Goal: Information Seeking & Learning: Learn about a topic

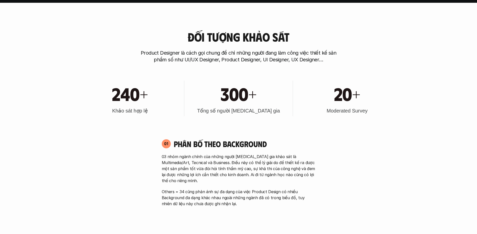
scroll to position [231, 0]
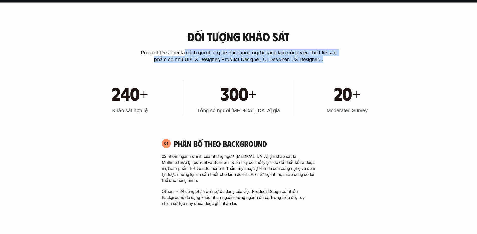
drag, startPoint x: 184, startPoint y: 53, endPoint x: 325, endPoint y: 62, distance: 140.7
click at [325, 62] on p "Product Designer là cách gọi chung để chỉ những người đang làm công việc thiết …" at bounding box center [238, 56] width 200 height 14
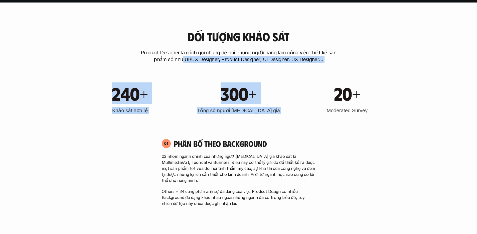
drag, startPoint x: 196, startPoint y: 61, endPoint x: 350, endPoint y: 73, distance: 154.6
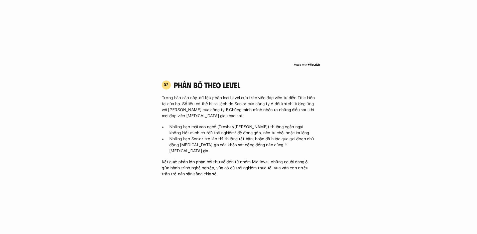
scroll to position [488, 0]
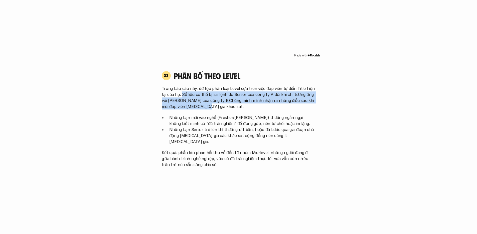
drag, startPoint x: 182, startPoint y: 87, endPoint x: 269, endPoint y: 99, distance: 87.3
click at [269, 99] on p "Trong báo cáo này, dữ liệu phân loại Level dựa trên việc đáp viên tự điền Title…" at bounding box center [239, 97] width 154 height 24
drag, startPoint x: 244, startPoint y: 88, endPoint x: 292, endPoint y: 98, distance: 48.9
click at [292, 98] on p "Trong báo cáo này, dữ liệu phân loại Level dựa trên việc đáp viên tự điền Title…" at bounding box center [239, 97] width 154 height 24
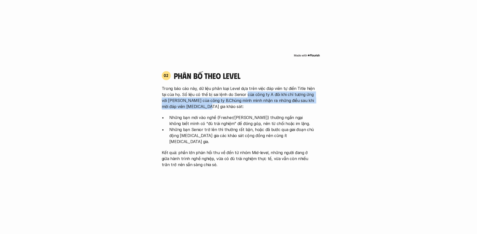
click at [213, 97] on p "Trong báo cáo này, dữ liệu phân loại Level dựa trên việc đáp viên tự điền Title…" at bounding box center [239, 97] width 154 height 24
drag, startPoint x: 207, startPoint y: 95, endPoint x: 270, endPoint y: 100, distance: 63.3
click at [270, 100] on p "Trong báo cáo này, dữ liệu phân loại Level dựa trên việc đáp viên tự điền Title…" at bounding box center [239, 97] width 154 height 24
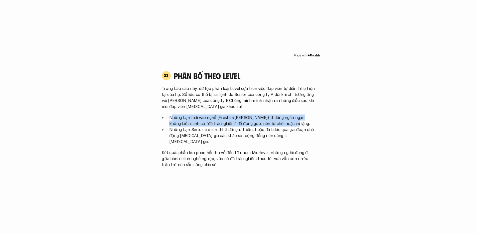
drag, startPoint x: 171, startPoint y: 110, endPoint x: 278, endPoint y: 118, distance: 107.2
click at [278, 118] on p "Những bạn mới vào nghề (Fresher/[PERSON_NAME]) thường ngần ngại không biết mình…" at bounding box center [242, 120] width 146 height 12
click at [187, 119] on p "Những bạn mới vào nghề (Fresher/[PERSON_NAME]) thường ngần ngại không biết mình…" at bounding box center [242, 120] width 146 height 12
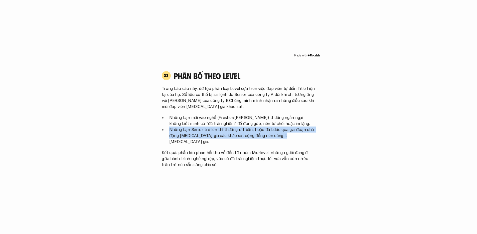
drag, startPoint x: 168, startPoint y: 123, endPoint x: 311, endPoint y: 130, distance: 143.9
click at [311, 130] on ul "Những bạn mới vào nghề (Fresher/[PERSON_NAME]) thường ngần ngại không biết mình…" at bounding box center [239, 129] width 154 height 30
click at [271, 128] on p "Những bạn Senior trở lên thì thường rất bận, hoặc đã bước qua giai đoạn chủ độn…" at bounding box center [242, 135] width 146 height 18
drag, startPoint x: 254, startPoint y: 124, endPoint x: 316, endPoint y: 130, distance: 62.8
click at [316, 130] on div "02 phân bố theo Level Trong báo cáo này, dữ liệu phân loại Level dựa trên việc …" at bounding box center [238, 119] width 163 height 97
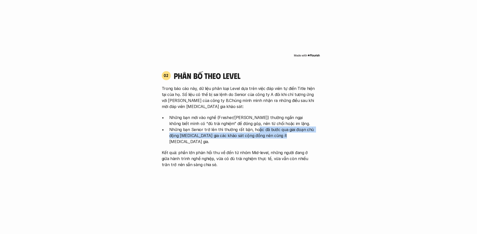
click at [315, 130] on p "Những bạn Senior trở lên thì thường rất bận, hoặc đã bước qua giai đoạn chủ độn…" at bounding box center [242, 135] width 146 height 18
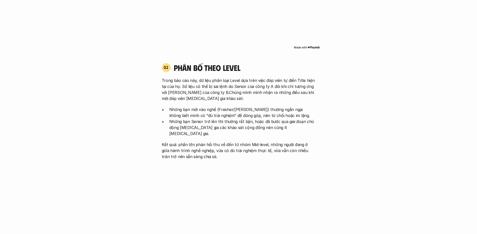
scroll to position [516, 0]
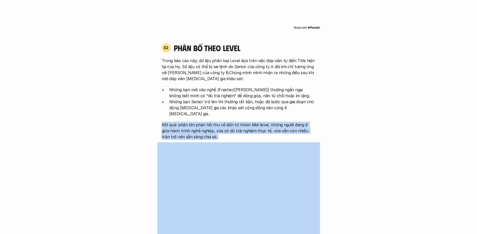
drag, startPoint x: 160, startPoint y: 112, endPoint x: 319, endPoint y: 129, distance: 159.9
click at [319, 129] on div "02 phân bố theo Level Trong báo cáo này, dữ liệu phân loại Level dựa trên việc …" at bounding box center [238, 148] width 163 height 220
click at [183, 122] on p "Kết quả: phần lớn phản hồi thu về đến từ nhóm Mid-level, những người đang ở giữ…" at bounding box center [239, 131] width 154 height 18
drag, startPoint x: 178, startPoint y: 113, endPoint x: 285, endPoint y: 130, distance: 107.8
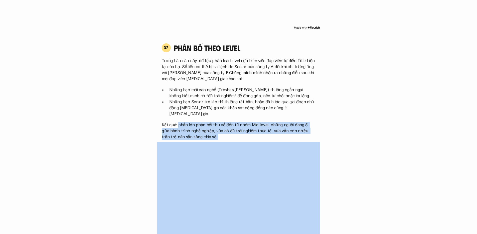
click at [257, 122] on p "Kết quả: phần lớn phản hồi thu về đến từ nhóm Mid-level, những người đang ở giữ…" at bounding box center [239, 131] width 154 height 18
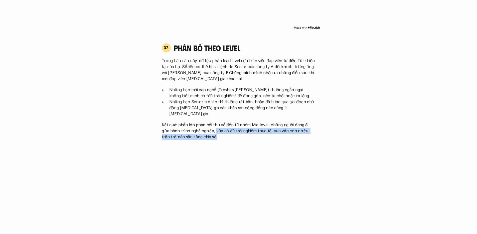
drag, startPoint x: 212, startPoint y: 118, endPoint x: 271, endPoint y: 122, distance: 59.0
click at [271, 122] on p "Kết quả: phần lớn phản hồi thu về đến từ nhóm Mid-level, những người đang ở giữ…" at bounding box center [239, 131] width 154 height 18
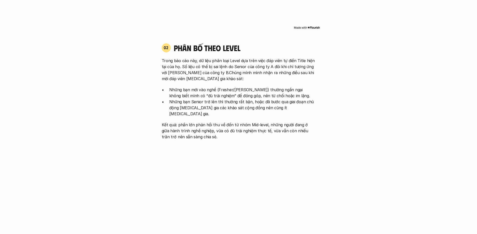
click at [269, 124] on p "Kết quả: phần lớn phản hồi thu về đến từ nhóm Mid-level, những người đang ở giữ…" at bounding box center [239, 131] width 154 height 18
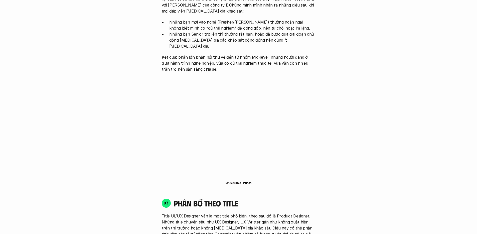
scroll to position [676, 0]
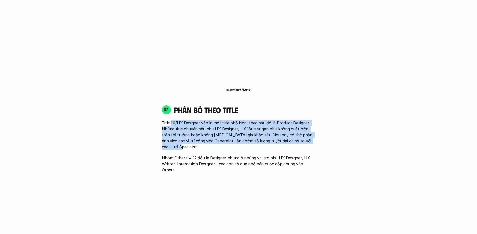
drag, startPoint x: 171, startPoint y: 111, endPoint x: 318, endPoint y: 129, distance: 148.0
click at [318, 129] on div "03 phân bố theo title Title UI/UX Designer vẫn là một title phổ biến, theo sau …" at bounding box center [238, 139] width 163 height 68
click at [174, 122] on p "Title UI/UX Designer vẫn là một title phổ biến, theo sau đó là Product Designer…" at bounding box center [239, 135] width 154 height 30
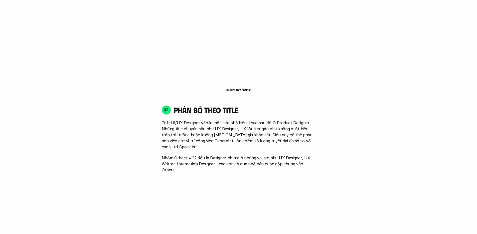
drag, startPoint x: 175, startPoint y: 117, endPoint x: 256, endPoint y: 126, distance: 81.2
click at [256, 126] on p "Title UI/UX Designer vẫn là một title phổ biến, theo sau đó là Product Designer…" at bounding box center [239, 135] width 154 height 30
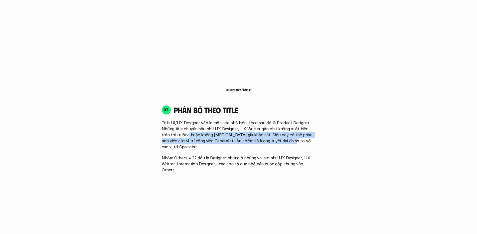
drag, startPoint x: 179, startPoint y: 123, endPoint x: 279, endPoint y: 126, distance: 99.9
click at [279, 126] on p "Title UI/UX Designer vẫn là một title phổ biến, theo sau đó là Product Designer…" at bounding box center [239, 135] width 154 height 30
click at [257, 126] on p "Title UI/UX Designer vẫn là một title phổ biến, theo sau đó là Product Designer…" at bounding box center [239, 135] width 154 height 30
drag, startPoint x: 238, startPoint y: 124, endPoint x: 333, endPoint y: 130, distance: 95.3
click at [333, 130] on div "01 Phân bố theo background 03 nhóm ngành chính của những người [MEDICAL_DATA] g…" at bounding box center [238, 145] width 320 height 915
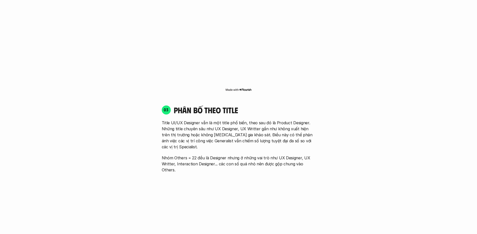
click at [217, 121] on p "Title UI/UX Designer vẫn là một title phổ biến, theo sau đó là Product Designer…" at bounding box center [239, 135] width 154 height 30
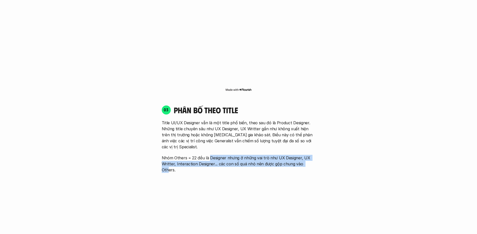
drag, startPoint x: 209, startPoint y: 139, endPoint x: 305, endPoint y: 143, distance: 95.9
click at [305, 155] on p "Nhóm Others = 22 đều là Designer nhưng ở những vai trò như UX Designer, UX Writ…" at bounding box center [239, 164] width 154 height 18
click at [166, 155] on p "Nhóm Others = 22 đều là Designer nhưng ở những vai trò như UX Designer, UX Writ…" at bounding box center [239, 164] width 154 height 18
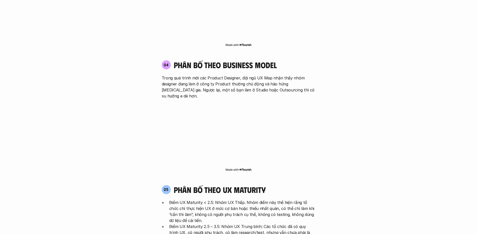
scroll to position [892, 0]
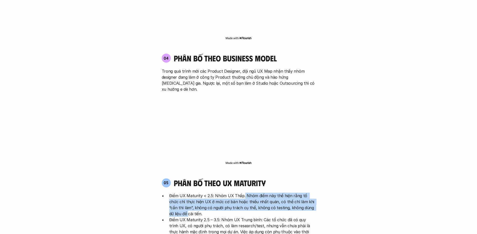
drag, startPoint x: 243, startPoint y: 165, endPoint x: 316, endPoint y: 177, distance: 73.8
click at [316, 178] on div "05 phân bố theo ux maturity Điểm UX Maturity < 2.5: Nhóm UX Thấp. Nhóm điểm này…" at bounding box center [238, 233] width 163 height 110
click at [238, 193] on p "Điểm UX Maturity < 2.5: Nhóm UX Thấp. Nhóm điểm này thể hiện rằng tổ chức chỉ t…" at bounding box center [242, 205] width 146 height 24
drag, startPoint x: 204, startPoint y: 171, endPoint x: 304, endPoint y: 181, distance: 100.4
click at [304, 193] on p "Điểm UX Maturity < 2.5: Nhóm UX Thấp. Nhóm điểm này thể hiện rằng tổ chức chỉ t…" at bounding box center [242, 205] width 146 height 24
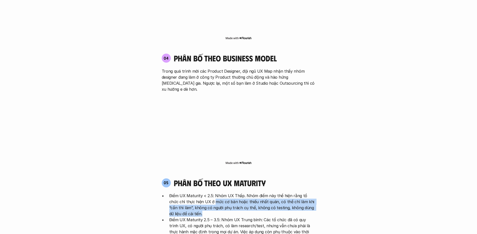
click at [292, 193] on p "Điểm UX Maturity < 2.5: Nhóm UX Thấp. Nhóm điểm này thể hiện rằng tổ chức chỉ t…" at bounding box center [242, 205] width 146 height 24
drag, startPoint x: 288, startPoint y: 172, endPoint x: 318, endPoint y: 177, distance: 30.9
click at [318, 178] on div "05 phân bố theo ux maturity Điểm UX Maturity < 2.5: Nhóm UX Thấp. Nhóm điểm này…" at bounding box center [238, 233] width 163 height 110
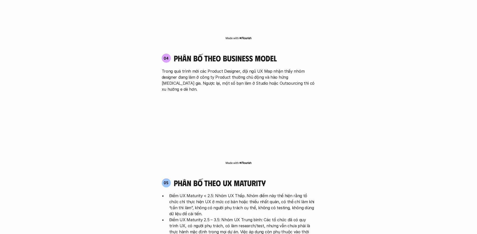
click at [181, 193] on p "Điểm UX Maturity < 2.5: Nhóm UX Thấp. Nhóm điểm này thể hiện rằng tổ chức chỉ t…" at bounding box center [242, 205] width 146 height 24
click at [180, 193] on p "Điểm UX Maturity < 2.5: Nhóm UX Thấp. Nhóm điểm này thể hiện rằng tổ chức chỉ t…" at bounding box center [242, 205] width 146 height 24
drag, startPoint x: 179, startPoint y: 178, endPoint x: 265, endPoint y: 185, distance: 85.9
click at [265, 193] on p "Điểm UX Maturity < 2.5: Nhóm UX Thấp. Nhóm điểm này thể hiện rằng tổ chức chỉ t…" at bounding box center [242, 205] width 146 height 24
click at [235, 193] on p "Điểm UX Maturity < 2.5: Nhóm UX Thấp. Nhóm điểm này thể hiện rằng tổ chức chỉ t…" at bounding box center [242, 205] width 146 height 24
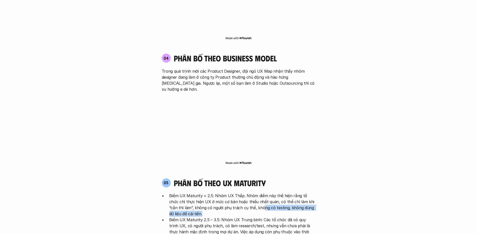
drag, startPoint x: 246, startPoint y: 177, endPoint x: 302, endPoint y: 182, distance: 56.8
click at [302, 193] on p "Điểm UX Maturity < 2.5: Nhóm UX Thấp. Nhóm điểm này thể hiện rằng tổ chức chỉ t…" at bounding box center [242, 205] width 146 height 24
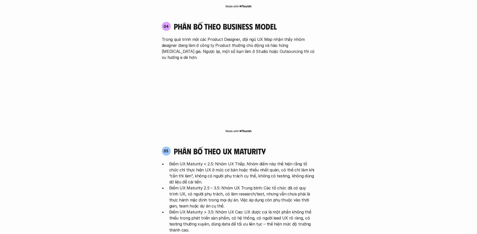
scroll to position [930, 0]
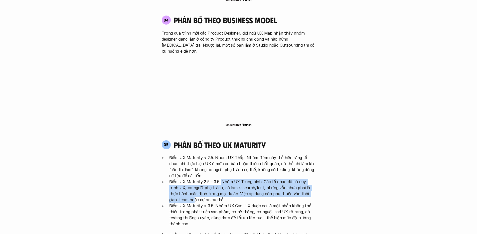
drag, startPoint x: 220, startPoint y: 151, endPoint x: 310, endPoint y: 163, distance: 90.7
click at [310, 178] on p "Điểm UX Maturity 2.5 – 3.5: Nhóm UX Trung bình: Các tổ chức đã có quy trình UX,…" at bounding box center [242, 190] width 146 height 24
click at [226, 178] on p "Điểm UX Maturity 2.5 – 3.5: Nhóm UX Trung bình: Các tổ chức đã có quy trình UX,…" at bounding box center [242, 190] width 146 height 24
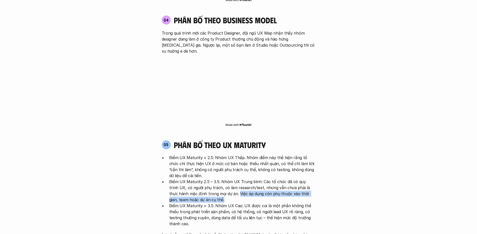
drag, startPoint x: 220, startPoint y: 163, endPoint x: 319, endPoint y: 167, distance: 99.2
click at [319, 167] on div "05 phân bố theo ux maturity Điểm UX Maturity < 2.5: Nhóm UX Thấp. Nhóm điểm này…" at bounding box center [238, 195] width 163 height 110
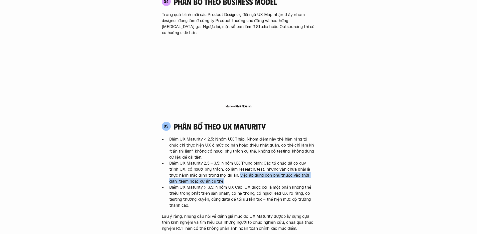
scroll to position [956, 0]
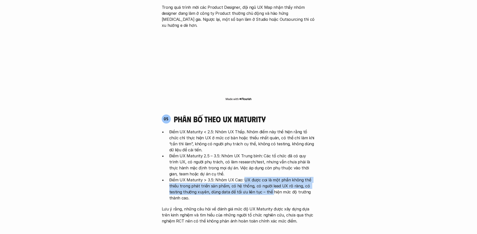
drag, startPoint x: 258, startPoint y: 150, endPoint x: 271, endPoint y: 163, distance: 18.8
click at [271, 177] on p "Điểm UX Maturity > 3.5: Nhóm UX Cao: UX được coi là một phần không thể thiếu tr…" at bounding box center [242, 189] width 146 height 24
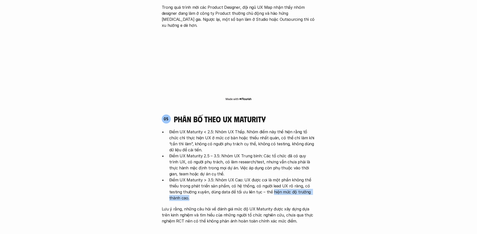
drag, startPoint x: 271, startPoint y: 163, endPoint x: 297, endPoint y: 165, distance: 26.6
click at [297, 177] on p "Điểm UX Maturity > 3.5: Nhóm UX Cao: UX được coi là một phần không thể thiếu tr…" at bounding box center [242, 189] width 146 height 24
click at [300, 177] on p "Điểm UX Maturity > 3.5: Nhóm UX Cao: UX được coi là một phần không thể thiếu tr…" at bounding box center [242, 189] width 146 height 24
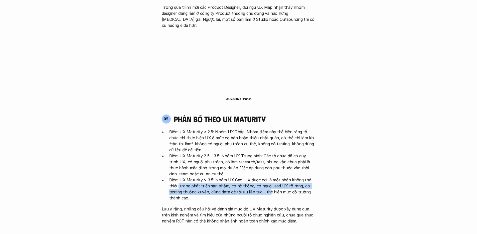
drag, startPoint x: 178, startPoint y: 156, endPoint x: 266, endPoint y: 164, distance: 88.5
click at [266, 177] on p "Điểm UX Maturity > 3.5: Nhóm UX Cao: UX được coi là một phần không thể thiếu tr…" at bounding box center [242, 189] width 146 height 24
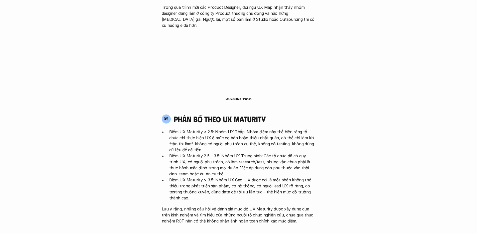
click at [264, 177] on p "Điểm UX Maturity > 3.5: Nhóm UX Cao: UX được coi là một phần không thể thiếu tr…" at bounding box center [242, 189] width 146 height 24
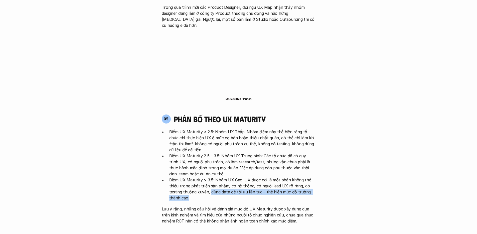
drag, startPoint x: 211, startPoint y: 160, endPoint x: 258, endPoint y: 166, distance: 48.1
click at [258, 177] on p "Điểm UX Maturity > 3.5: Nhóm UX Cao: UX được coi là một phần không thể thiếu tr…" at bounding box center [242, 189] width 146 height 24
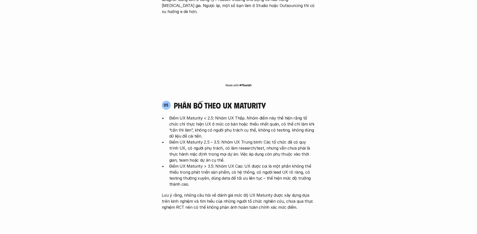
scroll to position [977, 0]
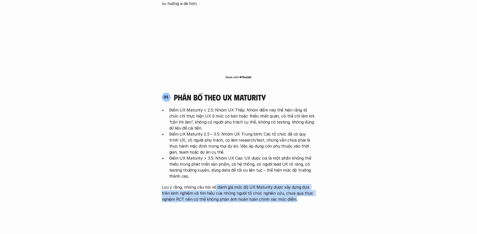
drag, startPoint x: 214, startPoint y: 157, endPoint x: 292, endPoint y: 168, distance: 79.6
click at [292, 184] on p "Lưu ý rằng, những câu hỏi về đánh giá mức độ UX Maturity được xây dựng dựa trên…" at bounding box center [239, 193] width 154 height 18
click at [212, 184] on p "Lưu ý rằng, những câu hỏi về đánh giá mức độ UX Maturity được xây dựng dựa trên…" at bounding box center [239, 193] width 154 height 18
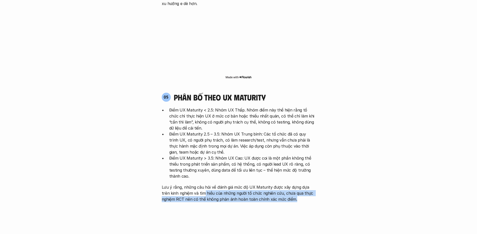
drag, startPoint x: 197, startPoint y: 162, endPoint x: 299, endPoint y: 168, distance: 103.1
click at [299, 184] on p "Lưu ý rằng, những câu hỏi về đánh giá mức độ UX Maturity được xây dựng dựa trên…" at bounding box center [239, 193] width 154 height 18
drag, startPoint x: 184, startPoint y: 170, endPoint x: 298, endPoint y: 172, distance: 113.9
click at [298, 172] on div "05 phân bố theo ux maturity Điểm UX Maturity < 2.5: Nhóm UX Thấp. Nhóm điểm này…" at bounding box center [238, 195] width 163 height 216
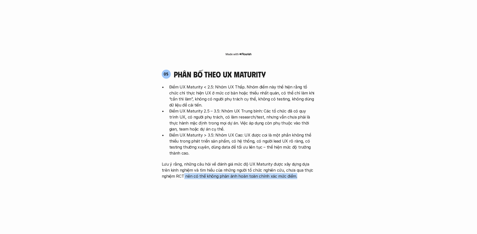
scroll to position [1004, 0]
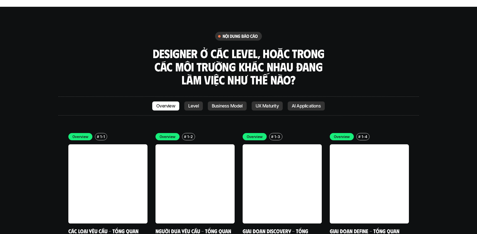
scroll to position [1389, 0]
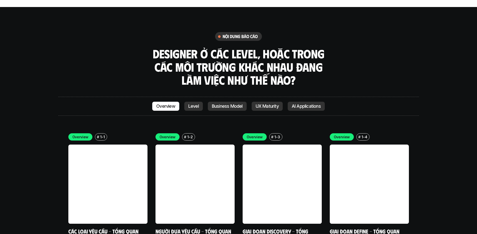
click at [196, 102] on link "Level" at bounding box center [193, 106] width 19 height 9
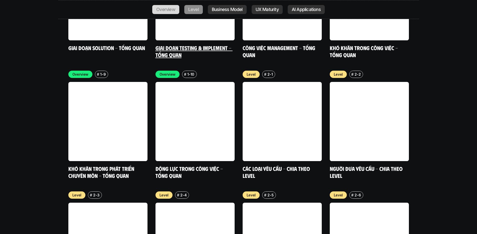
scroll to position [1711, 0]
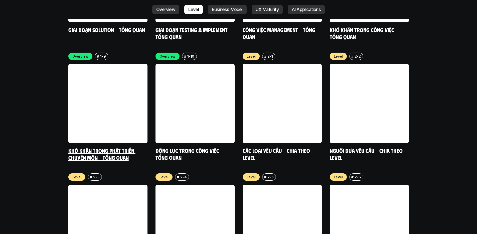
click at [115, 82] on link at bounding box center [107, 103] width 79 height 79
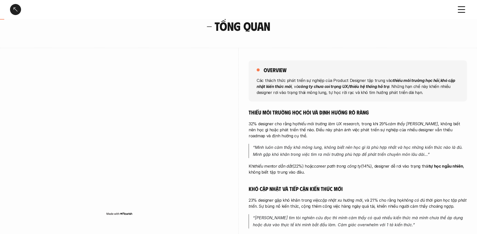
scroll to position [29, 0]
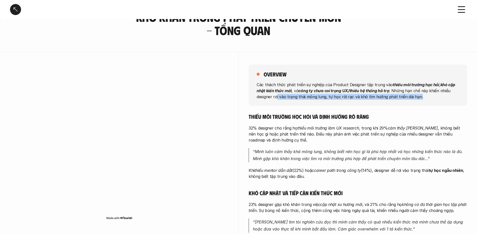
drag, startPoint x: 276, startPoint y: 96, endPoint x: 428, endPoint y: 102, distance: 151.6
click at [428, 102] on div "overview Các thách thức phát triển sự nghiệp của Product Designer tập trung vào…" at bounding box center [358, 85] width 218 height 41
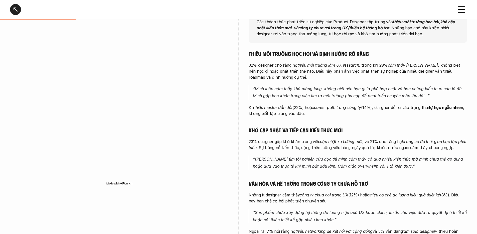
click at [300, 72] on p "32% designer cho rằng họ thiếu môi trường làm UX research , trong khi 29% cảm t…" at bounding box center [358, 71] width 218 height 18
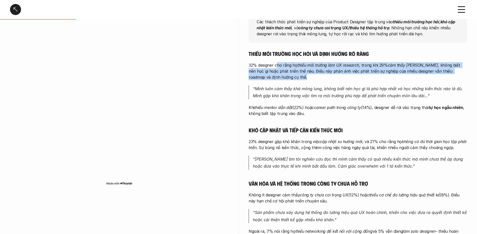
drag, startPoint x: 278, startPoint y: 66, endPoint x: 375, endPoint y: 80, distance: 97.8
click at [375, 80] on p "32% designer cho rằng họ thiếu môi trường làm UX research , trong khi 29% cảm t…" at bounding box center [358, 71] width 218 height 18
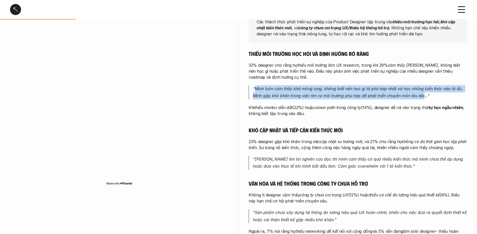
drag, startPoint x: 255, startPoint y: 87, endPoint x: 423, endPoint y: 98, distance: 168.3
click at [423, 98] on em "“Mình luôn cảm thấy khá mông lung, không biết nên học gì là phù hợp nhất và học…" at bounding box center [358, 92] width 211 height 12
click at [376, 96] on em "“Mình luôn cảm thấy khá mông lung, không biết nên học gì là phù hợp nhất và học…" at bounding box center [358, 92] width 211 height 12
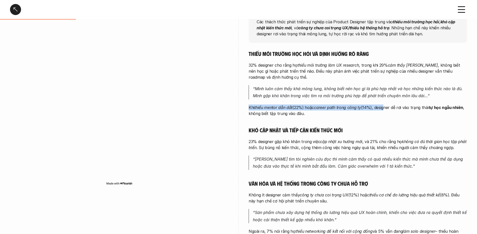
drag, startPoint x: 265, startPoint y: 103, endPoint x: 385, endPoint y: 110, distance: 119.6
click at [385, 110] on div "Thiếu môi trường học hỏi và định hướng rõ ràng 32% designer cho rằng họ thiếu m…" at bounding box center [358, 145] width 218 height 190
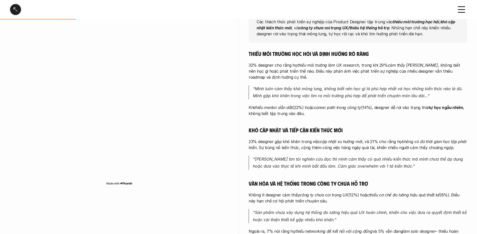
click at [356, 114] on p "Khi thiếu mentor dẫn dắt (22%) hoặc career path trong công ty (14%), designer d…" at bounding box center [358, 110] width 218 height 12
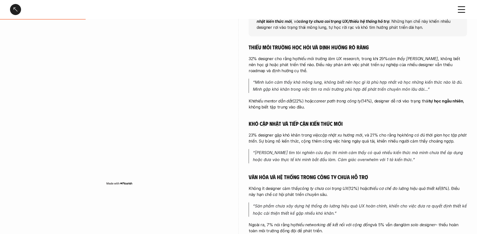
scroll to position [101, 0]
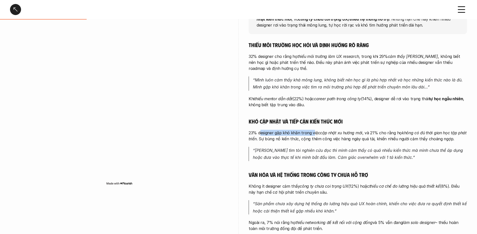
drag, startPoint x: 261, startPoint y: 131, endPoint x: 313, endPoint y: 132, distance: 51.6
click at [313, 132] on p "23% designer gặp khó khăn trong việc cập nhật xu hướng mới , và 21% cho rằng họ…" at bounding box center [358, 136] width 218 height 12
drag, startPoint x: 311, startPoint y: 133, endPoint x: 308, endPoint y: 134, distance: 3.5
click at [311, 133] on p "23% designer gặp khó khăn trong việc cập nhật xu hướng mới , và 21% cho rằng họ…" at bounding box center [358, 136] width 218 height 12
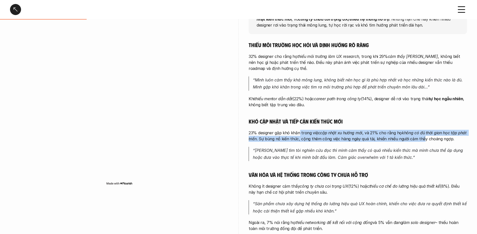
drag, startPoint x: 300, startPoint y: 133, endPoint x: 421, endPoint y: 141, distance: 120.9
click at [421, 141] on p "23% designer gặp khó khăn trong việc cập nhật xu hướng mới , và 21% cho rằng họ…" at bounding box center [358, 136] width 218 height 12
click at [389, 138] on p "23% designer gặp khó khăn trong việc cập nhật xu hướng mới , và 21% cho rằng họ…" at bounding box center [358, 136] width 218 height 12
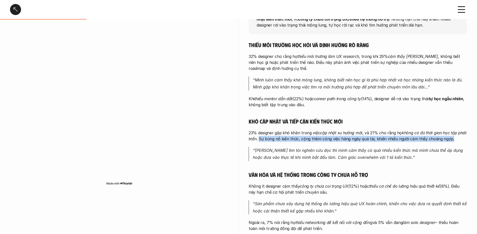
drag, startPoint x: 259, startPoint y: 138, endPoint x: 489, endPoint y: 140, distance: 230.6
click at [337, 143] on div "Thiếu môi trường học hỏi và định hướng rõ ràng 32% designer cho rằng họ thiếu m…" at bounding box center [358, 136] width 218 height 190
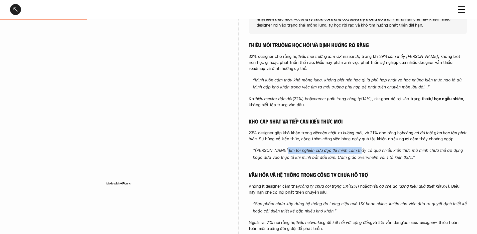
drag, startPoint x: 285, startPoint y: 150, endPoint x: 357, endPoint y: 150, distance: 72.1
click at [357, 150] on em "“[PERSON_NAME] tìm tòi nghiên cứu đọc thì mình cảm thấy có quá nhiều kiến thức …" at bounding box center [358, 154] width 211 height 12
click at [318, 151] on em "“[PERSON_NAME] tìm tòi nghiên cứu đọc thì mình cảm thấy có quá nhiều kiến thức …" at bounding box center [358, 154] width 211 height 12
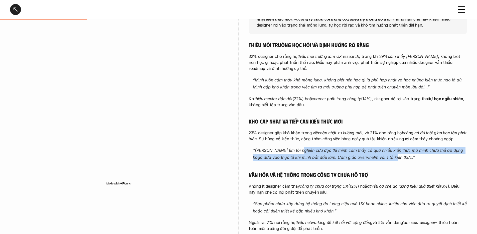
drag, startPoint x: 300, startPoint y: 148, endPoint x: 435, endPoint y: 157, distance: 135.2
click at [435, 157] on p "“[PERSON_NAME] tìm tòi nghiên cứu đọc thì mình cảm thấy có quá nhiều kiến thức …" at bounding box center [360, 154] width 214 height 15
click at [300, 159] on em "“[PERSON_NAME] tìm tòi nghiên cứu đọc thì mình cảm thấy có quá nhiều kiến thức …" at bounding box center [358, 154] width 211 height 12
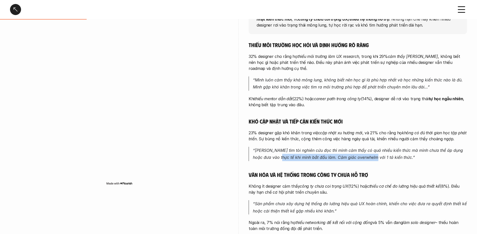
drag, startPoint x: 280, startPoint y: 158, endPoint x: 371, endPoint y: 156, distance: 91.6
click at [371, 156] on em "“[PERSON_NAME] tìm tòi nghiên cứu đọc thì mình cảm thấy có quá nhiều kiến thức …" at bounding box center [358, 154] width 211 height 12
click at [357, 156] on em "“[PERSON_NAME] tìm tòi nghiên cứu đọc thì mình cảm thấy có quá nhiều kiến thức …" at bounding box center [358, 154] width 211 height 12
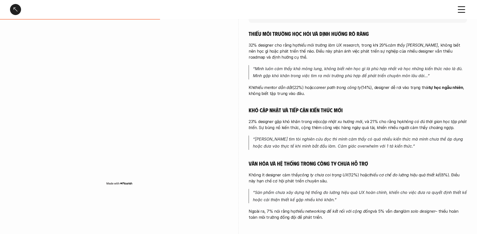
scroll to position [171, 0]
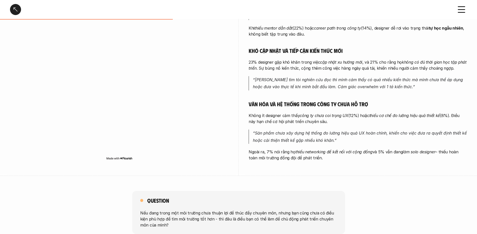
click at [286, 116] on p "Không ít designer cảm thấy công ty chưa coi trọng UX (12%) hoặc thiếu cơ chế đo…" at bounding box center [358, 118] width 218 height 12
drag, startPoint x: 264, startPoint y: 114, endPoint x: 330, endPoint y: 114, distance: 65.6
click at [330, 114] on p "Không ít designer cảm thấy công ty chưa coi trọng UX (12%) hoặc thiếu cơ chế đo…" at bounding box center [358, 118] width 218 height 12
click at [335, 114] on em "công ty chưa coi trọng UX" at bounding box center [324, 115] width 49 height 5
drag, startPoint x: 345, startPoint y: 114, endPoint x: 416, endPoint y: 123, distance: 71.2
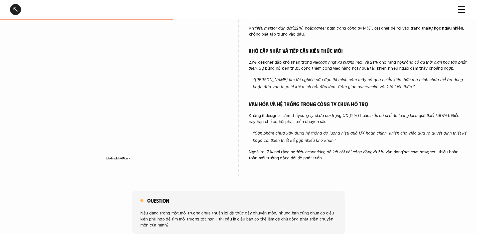
click at [420, 121] on p "Không ít designer cảm thấy công ty chưa coi trọng UX (12%) hoặc thiếu cơ chế đo…" at bounding box center [358, 118] width 218 height 12
click at [386, 124] on div "Thiếu môi trường học hỏi và định hướng rõ ràng 32% designer cho rằng họ thiếu m…" at bounding box center [358, 66] width 218 height 190
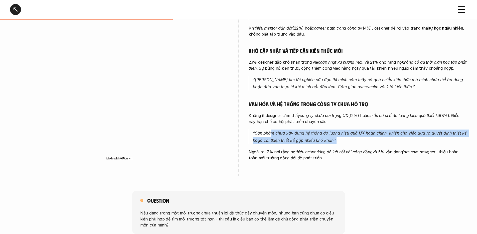
drag, startPoint x: 272, startPoint y: 135, endPoint x: 388, endPoint y: 138, distance: 115.9
click at [388, 138] on p "“Sản phẩm chưa xây dựng hệ thống đo lường hiệu quả UX hoàn chỉnh, khiến cho việ…" at bounding box center [360, 136] width 214 height 15
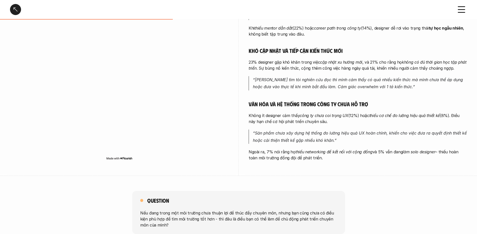
click at [281, 153] on p "Ngoài ra, 7% nói rằng họ thiếu networking để kết nối với cộng đồng và 5% vẫn đa…" at bounding box center [358, 155] width 218 height 12
drag, startPoint x: 269, startPoint y: 153, endPoint x: 362, endPoint y: 157, distance: 92.5
click at [362, 157] on p "Ngoài ra, 7% nói rằng họ thiếu networking để kết nối với cộng đồng và 5% vẫn đa…" at bounding box center [358, 155] width 218 height 12
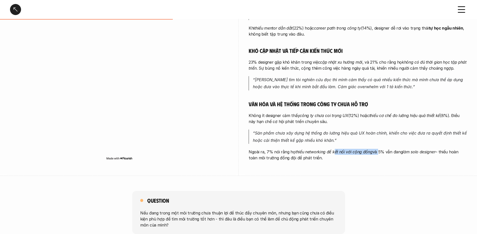
drag, startPoint x: 342, startPoint y: 152, endPoint x: 376, endPoint y: 151, distance: 34.3
click at [376, 151] on p "Ngoài ra, 7% nói rằng họ thiếu networking để kết nối với cộng đồng và 5% vẫn đa…" at bounding box center [358, 155] width 218 height 12
drag, startPoint x: 380, startPoint y: 151, endPoint x: 377, endPoint y: 152, distance: 2.5
click at [380, 151] on p "Ngoài ra, 7% nói rằng họ thiếu networking để kết nối với cộng đồng và 5% vẫn đa…" at bounding box center [358, 155] width 218 height 12
drag, startPoint x: 386, startPoint y: 152, endPoint x: 424, endPoint y: 159, distance: 38.7
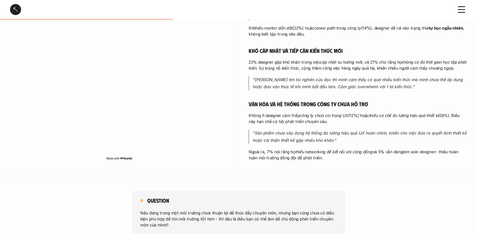
click at [424, 159] on p "Ngoài ra, 7% nói rằng họ thiếu networking để kết nối với cộng đồng và 5% vẫn đa…" at bounding box center [358, 155] width 218 height 12
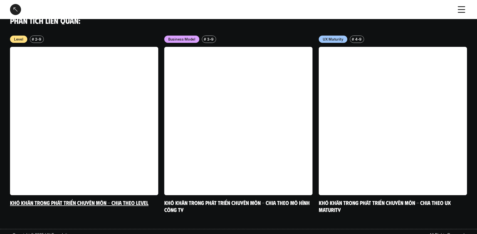
scroll to position [507, 0]
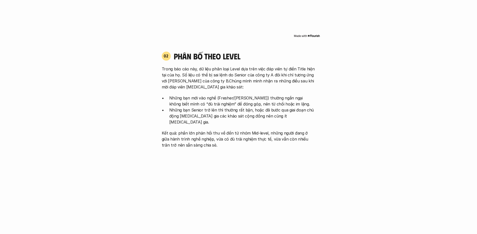
scroll to position [1711, 0]
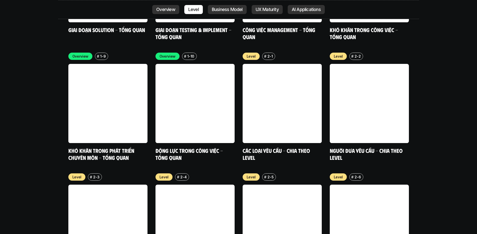
click at [235, 10] on p "Business Model" at bounding box center [227, 9] width 31 height 5
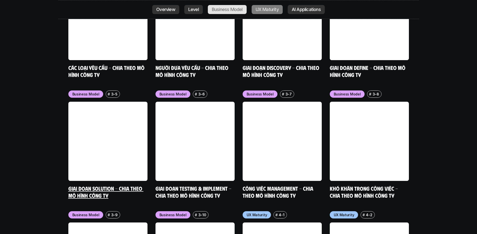
scroll to position [2144, 0]
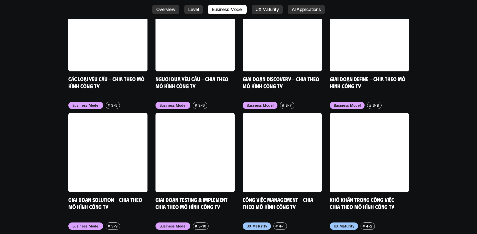
click at [317, 11] on link at bounding box center [282, 31] width 79 height 79
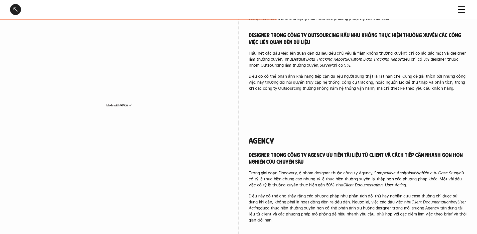
scroll to position [595, 0]
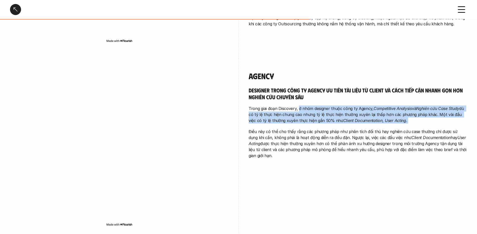
drag, startPoint x: 298, startPoint y: 103, endPoint x: 413, endPoint y: 122, distance: 117.2
click at [413, 122] on div "Designer trong công ty Agency ưu tiên tài liệu từ client và cách tiếp cận nhanh…" at bounding box center [358, 123] width 218 height 72
click at [410, 117] on p "Trong giai đoạn Discovery, ở nhóm designer thuộc công ty Agency, Competitive An…" at bounding box center [358, 114] width 218 height 18
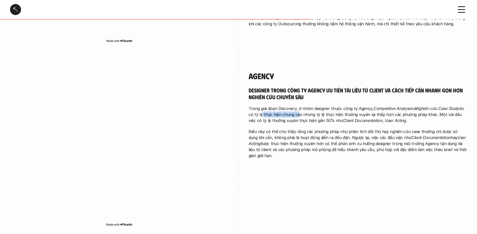
drag, startPoint x: 265, startPoint y: 108, endPoint x: 296, endPoint y: 108, distance: 31.0
click at [296, 108] on p "Trong giai đoạn Discovery, ở nhóm designer thuộc công ty Agency, Competitive An…" at bounding box center [358, 114] width 218 height 18
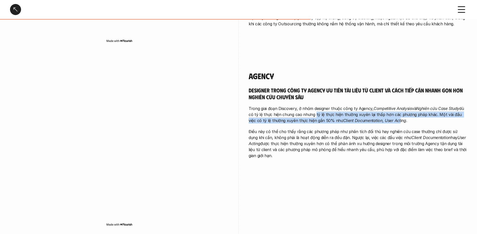
drag, startPoint x: 312, startPoint y: 110, endPoint x: 390, endPoint y: 114, distance: 77.8
click at [390, 114] on p "Trong giai đoạn Discovery, ở nhóm designer thuộc công ty Agency, Competitive An…" at bounding box center [358, 114] width 218 height 18
click at [378, 118] on em "Client Documentation, User Acting" at bounding box center [374, 120] width 63 height 5
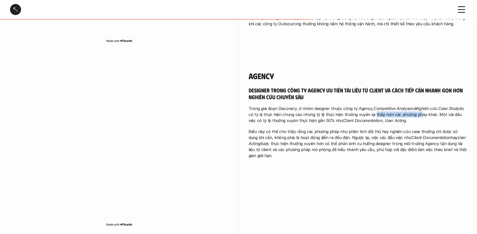
drag, startPoint x: 371, startPoint y: 109, endPoint x: 414, endPoint y: 111, distance: 43.1
click at [414, 110] on p "Trong giai đoạn Discovery, ở nhóm designer thuộc công ty Agency, Competitive An…" at bounding box center [358, 114] width 218 height 18
click at [412, 113] on p "Trong giai đoạn Discovery, ở nhóm designer thuộc công ty Agency, Competitive An…" at bounding box center [358, 114] width 218 height 18
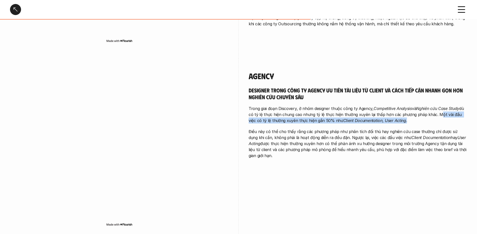
drag, startPoint x: 433, startPoint y: 109, endPoint x: 427, endPoint y: 118, distance: 11.3
click at [427, 118] on div "Designer trong công ty Agency ưu tiên tài liệu từ client và cách tiếp cận nhanh…" at bounding box center [358, 123] width 218 height 72
drag, startPoint x: 333, startPoint y: 118, endPoint x: 306, endPoint y: 116, distance: 27.3
click at [333, 118] on div "Designer trong công ty Agency ưu tiên tài liệu từ client và cách tiếp cận nhanh…" at bounding box center [358, 123] width 218 height 72
drag, startPoint x: 292, startPoint y: 114, endPoint x: 321, endPoint y: 114, distance: 28.8
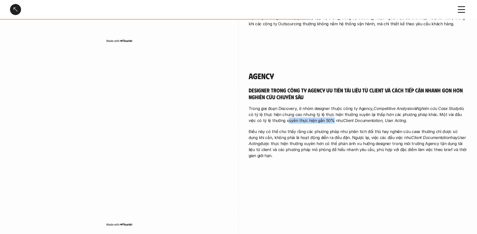
click at [321, 114] on p "Trong giai đoạn Discovery, ở nhóm designer thuộc công ty Agency, Competitive An…" at bounding box center [358, 114] width 218 height 18
click at [320, 115] on p "Trong giai đoạn Discovery, ở nhóm designer thuộc công ty Agency, Competitive An…" at bounding box center [358, 114] width 218 height 18
drag, startPoint x: 324, startPoint y: 114, endPoint x: 405, endPoint y: 115, distance: 80.1
click at [405, 115] on p "Trong giai đoạn Discovery, ở nhóm designer thuộc công ty Agency, Competitive An…" at bounding box center [358, 114] width 218 height 18
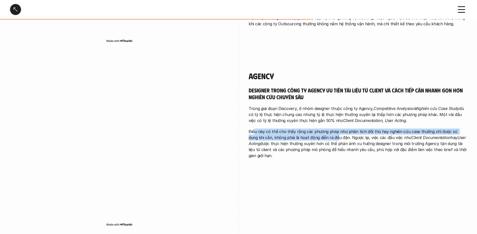
drag, startPoint x: 255, startPoint y: 126, endPoint x: 326, endPoint y: 131, distance: 71.3
click at [326, 131] on p "Điều này có thể cho thấy rằng các phương pháp như phân tích đối thủ hay nghiên …" at bounding box center [358, 143] width 218 height 30
click at [284, 130] on p "Điều này có thể cho thấy rằng các phương pháp như phân tích đối thủ hay nghiên …" at bounding box center [358, 143] width 218 height 30
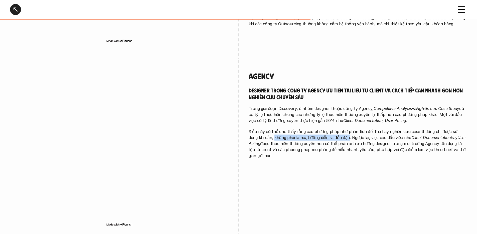
drag, startPoint x: 264, startPoint y: 132, endPoint x: 336, endPoint y: 132, distance: 72.1
click at [336, 132] on p "Điều này có thể cho thấy rằng các phương pháp như phân tích đối thủ hay nghiên …" at bounding box center [358, 143] width 218 height 30
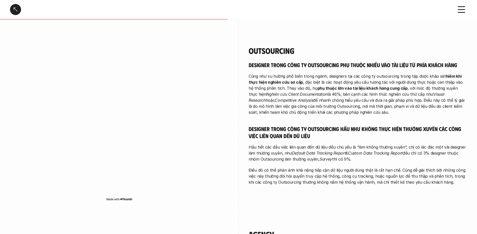
scroll to position [432, 0]
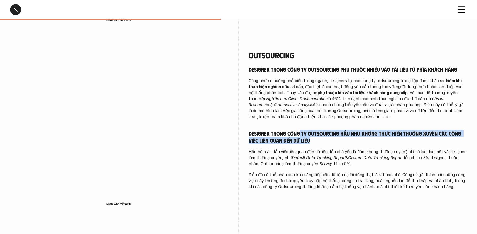
drag, startPoint x: 318, startPoint y: 128, endPoint x: 437, endPoint y: 136, distance: 119.4
click at [437, 136] on h5 "Designer trong công ty Outsourcing hầu như không thực hiện thường xuyên các côn…" at bounding box center [358, 137] width 218 height 14
click at [435, 136] on h5 "Designer trong công ty Outsourcing hầu như không thực hiện thường xuyên các côn…" at bounding box center [358, 137] width 218 height 14
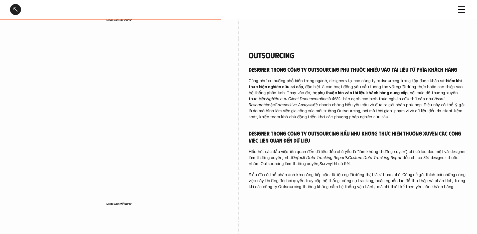
drag, startPoint x: 249, startPoint y: 143, endPoint x: 374, endPoint y: 158, distance: 126.6
click at [374, 158] on p "Hầu hết các đầu việc liên quan đến dữ liệu đều chủ yếu là “làm không thường xuy…" at bounding box center [358, 157] width 218 height 18
click at [354, 157] on p "Hầu hết các đầu việc liên quan đến dữ liệu đều chủ yếu là “làm không thường xuy…" at bounding box center [358, 157] width 218 height 18
drag, startPoint x: 293, startPoint y: 145, endPoint x: 377, endPoint y: 159, distance: 84.5
click at [377, 159] on p "Hầu hết các đầu việc liên quan đến dữ liệu đều chủ yếu là “làm không thường xuy…" at bounding box center [358, 157] width 218 height 18
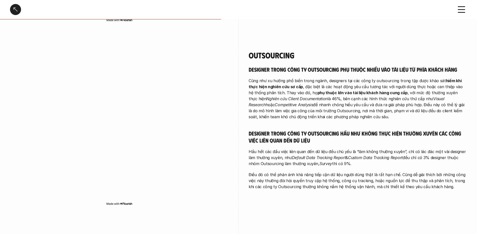
click at [367, 157] on p "Hầu hết các đầu việc liên quan đến dữ liệu đều chủ yếu là “làm không thường xuy…" at bounding box center [358, 157] width 218 height 18
drag, startPoint x: 351, startPoint y: 145, endPoint x: 423, endPoint y: 147, distance: 71.6
click at [423, 148] on p "Hầu hết các đầu việc liên quan đến dữ liệu đều chủ yếu là “làm không thường xuy…" at bounding box center [358, 157] width 218 height 18
drag, startPoint x: 358, startPoint y: 146, endPoint x: 399, endPoint y: 146, distance: 41.6
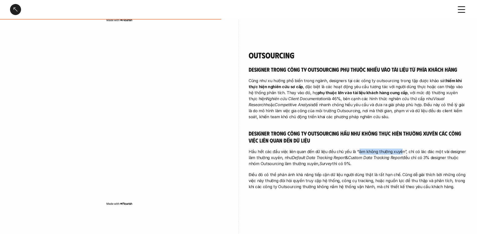
click at [399, 148] on p "Hầu hết các đầu việc liên quan đến dữ liệu đều chủ yếu là “làm không thường xuy…" at bounding box center [358, 157] width 218 height 18
drag, startPoint x: 408, startPoint y: 147, endPoint x: 405, endPoint y: 147, distance: 3.5
click at [407, 148] on p "Hầu hết các đầu việc liên quan đến dữ liệu đều chủ yếu là “làm không thường xuy…" at bounding box center [358, 157] width 218 height 18
drag, startPoint x: 403, startPoint y: 146, endPoint x: 436, endPoint y: 157, distance: 34.5
click at [446, 157] on p "Hầu hết các đầu việc liên quan đến dữ liệu đều chủ yếu là “làm không thường xuy…" at bounding box center [358, 157] width 218 height 18
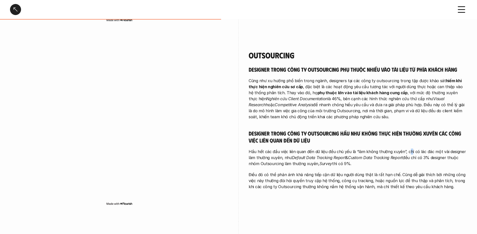
click at [427, 156] on p "Hầu hết các đầu việc liên quan đến dữ liệu đều chủ yếu là “làm không thường xuy…" at bounding box center [358, 157] width 218 height 18
drag, startPoint x: 285, startPoint y: 152, endPoint x: 427, endPoint y: 163, distance: 142.4
click at [427, 163] on div "Designer trong công ty Outsourcing phụ thuộc nhiều vào tài liệu từ phía khách h…" at bounding box center [358, 128] width 218 height 124
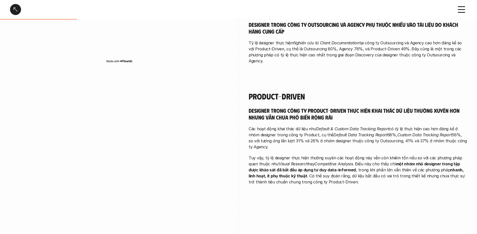
scroll to position [220, 0]
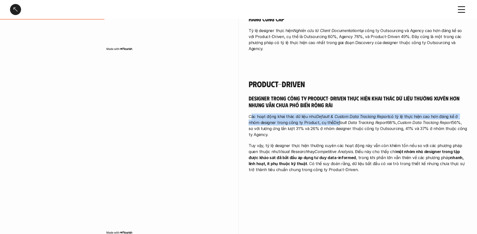
drag, startPoint x: 268, startPoint y: 111, endPoint x: 326, endPoint y: 119, distance: 59.1
click at [326, 119] on p "Các hoạt động khai thác dữ liệu như Default & Custom Data Tracking Report có tỷ…" at bounding box center [358, 125] width 218 height 24
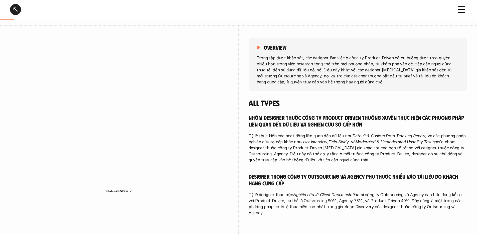
scroll to position [0, 0]
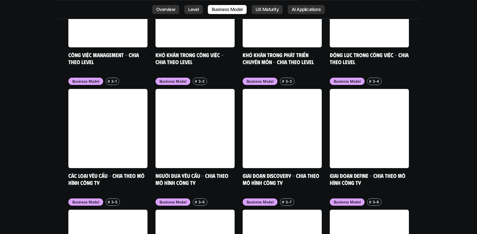
scroll to position [2034, 0]
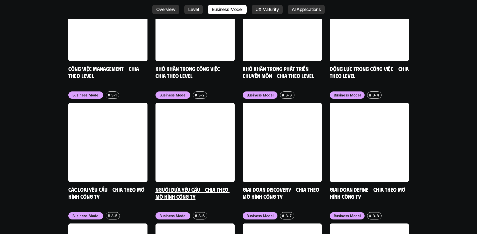
click at [211, 104] on link at bounding box center [194, 142] width 79 height 79
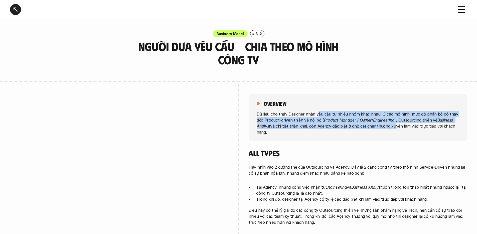
drag, startPoint x: 316, startPoint y: 114, endPoint x: 394, endPoint y: 125, distance: 78.6
click at [394, 125] on p "Dữ liệu cho thấy Designer nhận yêu cầu từ nhiều nhóm khác nhau. Ở các mô hình, …" at bounding box center [358, 123] width 202 height 24
click at [391, 125] on p "Dữ liệu cho thấy Designer nhận yêu cầu từ nhiều nhóm khác nhau. Ở các mô hình, …" at bounding box center [358, 123] width 202 height 24
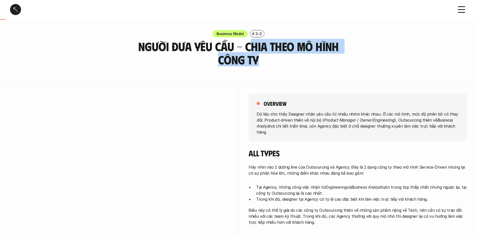
drag, startPoint x: 306, startPoint y: 62, endPoint x: 347, endPoint y: 73, distance: 42.3
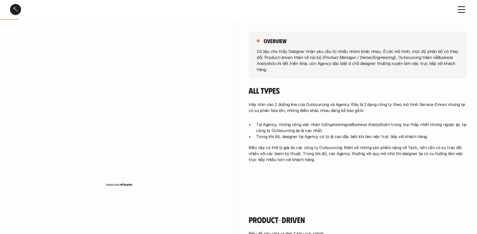
scroll to position [63, 0]
drag, startPoint x: 286, startPoint y: 110, endPoint x: 357, endPoint y: 119, distance: 71.9
click at [357, 119] on div "Hãy nhìn vào 2 đường line của Outsourcing và Agency. Đây là 2 dạng công ty theo…" at bounding box center [358, 131] width 218 height 61
drag, startPoint x: 355, startPoint y: 134, endPoint x: 443, endPoint y: 140, distance: 88.1
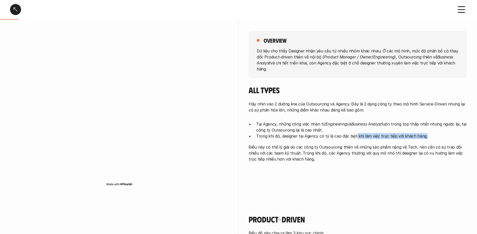
click at [443, 140] on div "Hãy nhìn vào 2 đường line của Outsourcing và Agency. Đây là 2 dạng công ty theo…" at bounding box center [358, 131] width 218 height 61
click at [438, 141] on div "Hãy nhìn vào 2 đường line của Outsourcing và Agency. Đây là 2 dạng công ty theo…" at bounding box center [358, 131] width 218 height 61
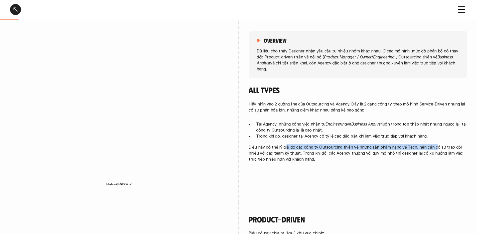
drag, startPoint x: 285, startPoint y: 146, endPoint x: 402, endPoint y: 149, distance: 116.7
click at [433, 145] on p "Điều này có thể lý giải do các công ty Outsourcing thiên về những sản phẩm nặng…" at bounding box center [358, 153] width 218 height 18
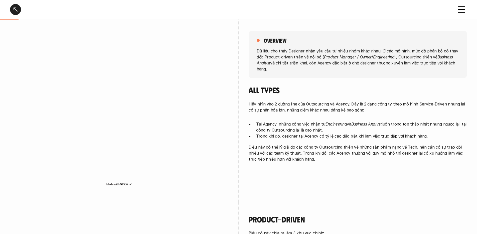
click at [373, 150] on p "Điều này có thể lý giải do các công ty Outsourcing thiên về những sản phẩm nặng…" at bounding box center [358, 153] width 218 height 18
drag, startPoint x: 340, startPoint y: 146, endPoint x: 383, endPoint y: 147, distance: 42.8
click at [383, 147] on p "Điều này có thể lý giải do các công ty Outsourcing thiên về những sản phẩm nặng…" at bounding box center [358, 153] width 218 height 18
click at [376, 149] on p "Điều này có thể lý giải do các công ty Outsourcing thiên về những sản phẩm nặng…" at bounding box center [358, 153] width 218 height 18
drag, startPoint x: 359, startPoint y: 148, endPoint x: 439, endPoint y: 149, distance: 79.6
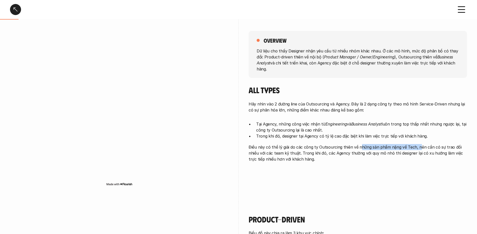
click at [418, 147] on p "Điều này có thể lý giải do các công ty Outsourcing thiên về những sản phẩm nặng…" at bounding box center [358, 153] width 218 height 18
click at [438, 149] on p "Điều này có thể lý giải do các công ty Outsourcing thiên về những sản phẩm nặng…" at bounding box center [358, 153] width 218 height 18
click at [412, 147] on p "Điều này có thể lý giải do các công ty Outsourcing thiên về những sản phẩm nặng…" at bounding box center [358, 153] width 218 height 18
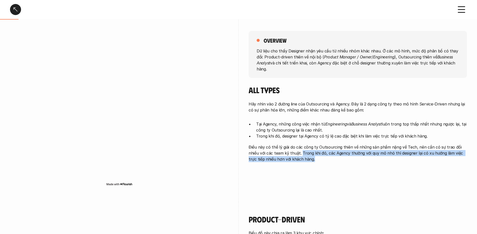
drag, startPoint x: 291, startPoint y: 152, endPoint x: 419, endPoint y: 160, distance: 128.7
click at [419, 160] on p "Điều này có thể lý giải do các công ty Outsourcing thiên về những sản phẩm nặng…" at bounding box center [358, 153] width 218 height 18
click at [416, 160] on p "Điều này có thể lý giải do các công ty Outsourcing thiên về những sản phẩm nặng…" at bounding box center [358, 153] width 218 height 18
drag, startPoint x: 319, startPoint y: 153, endPoint x: 387, endPoint y: 157, distance: 68.4
click at [387, 157] on p "Điều này có thể lý giải do các công ty Outsourcing thiên về những sản phẩm nặng…" at bounding box center [358, 153] width 218 height 18
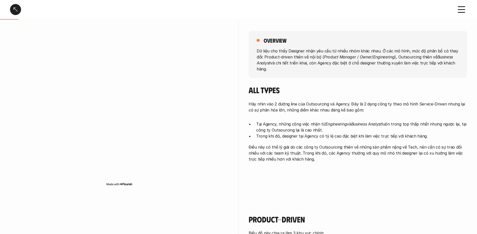
click at [385, 157] on p "Điều này có thể lý giải do các công ty Outsourcing thiên về những sản phẩm nặng…" at bounding box center [358, 153] width 218 height 18
drag, startPoint x: 375, startPoint y: 150, endPoint x: 438, endPoint y: 160, distance: 63.7
click at [438, 160] on p "Điều này có thể lý giải do các công ty Outsourcing thiên về những sản phẩm nặng…" at bounding box center [358, 153] width 218 height 18
click at [437, 160] on p "Điều này có thể lý giải do các công ty Outsourcing thiên về những sản phẩm nặng…" at bounding box center [358, 153] width 218 height 18
click at [276, 160] on p "Điều này có thể lý giải do các công ty Outsourcing thiên về những sản phẩm nặng…" at bounding box center [358, 153] width 218 height 18
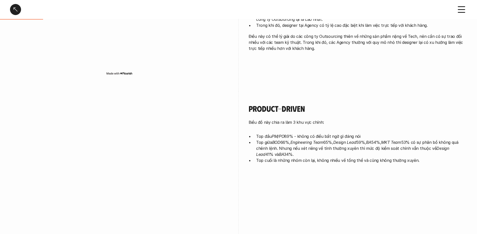
scroll to position [174, 0]
drag, startPoint x: 337, startPoint y: 159, endPoint x: 437, endPoint y: 172, distance: 100.0
click at [443, 172] on div "Product-driven Biểu đồ này chia ra làm 3 khu vực chính: Top đầu PM/PO 89% - khô…" at bounding box center [358, 134] width 218 height 87
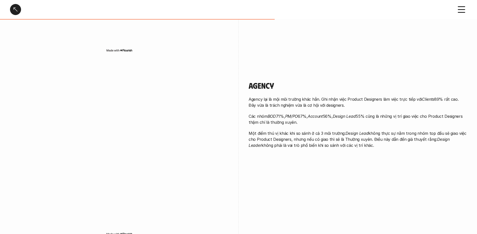
scroll to position [569, 0]
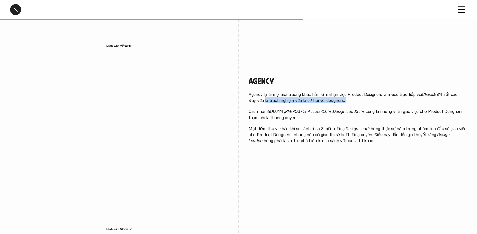
drag, startPoint x: 254, startPoint y: 101, endPoint x: 356, endPoint y: 107, distance: 102.3
click at [356, 107] on div "Agency lại là mội môi trường khác hẳn. Ghi nhận việc Product Designers làm việc…" at bounding box center [358, 117] width 218 height 52
click at [357, 107] on div "Agency lại là mội môi trường khác hẳn. Ghi nhận việc Product Designers làm việc…" at bounding box center [358, 117] width 218 height 52
drag, startPoint x: 280, startPoint y: 117, endPoint x: 347, endPoint y: 118, distance: 67.3
click at [347, 118] on p "Các nhóm BOD 71%, PM/PO 67%, Account 56%, Design Lead 55% cũng là những vị trí …" at bounding box center [358, 114] width 218 height 12
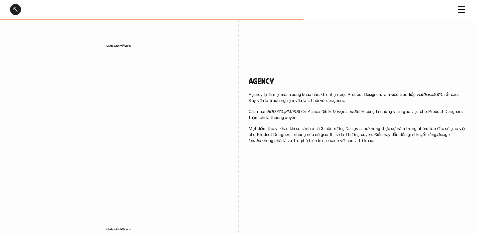
click at [380, 118] on p "Các nhóm BOD 71%, PM/PO 67%, Account 56%, Design Lead 55% cũng là những vị trí …" at bounding box center [358, 114] width 218 height 12
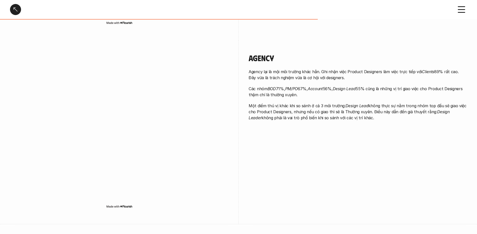
scroll to position [594, 0]
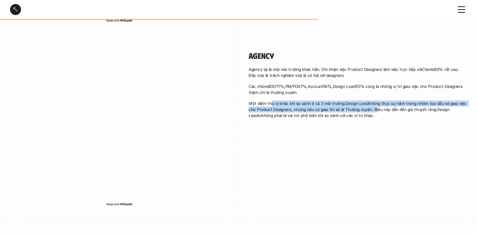
drag, startPoint x: 273, startPoint y: 103, endPoint x: 374, endPoint y: 110, distance: 100.4
click at [374, 110] on p "Một điểm thú vị khác khi so sánh ở cả 3 môi trường: Design Lead không thực sự n…" at bounding box center [358, 109] width 218 height 18
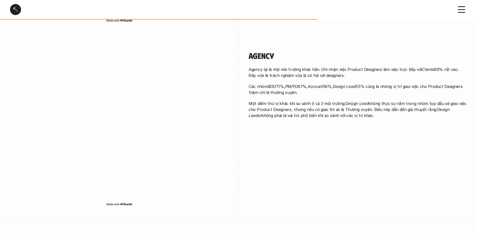
click at [350, 114] on p "Một điểm thú vị khác khi so sánh ở cả 3 môi trường: Design Lead không thực sự n…" at bounding box center [358, 109] width 218 height 18
drag, startPoint x: 354, startPoint y: 103, endPoint x: 380, endPoint y: 113, distance: 27.4
click at [380, 113] on p "Một điểm thú vị khác khi so sánh ở cả 3 môi trường: Design Lead không thực sự n…" at bounding box center [358, 109] width 218 height 18
click at [337, 108] on p "Một điểm thú vị khác khi so sánh ở cả 3 môi trường: Design Lead không thực sự n…" at bounding box center [358, 109] width 218 height 18
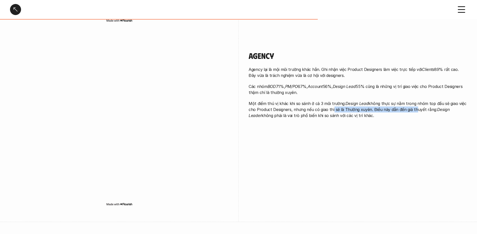
drag, startPoint x: 330, startPoint y: 110, endPoint x: 411, endPoint y: 110, distance: 81.1
click at [411, 110] on p "Một điểm thú vị khác khi so sánh ở cả 3 môi trường: Design Lead không thực sự n…" at bounding box center [358, 109] width 218 height 18
click at [389, 113] on p "Một điểm thú vị khác khi so sánh ở cả 3 môi trường: Design Lead không thực sự n…" at bounding box center [358, 109] width 218 height 18
drag, startPoint x: 372, startPoint y: 109, endPoint x: 432, endPoint y: 119, distance: 61.1
click at [432, 119] on div "Agency Agency lại là mội môi trường khác hẳn. Ghi nhận việc Product Designers l…" at bounding box center [358, 85] width 218 height 95
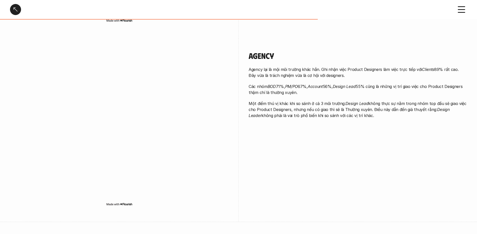
drag, startPoint x: 272, startPoint y: 115, endPoint x: 369, endPoint y: 116, distance: 96.9
click at [369, 116] on p "Một điểm thú vị khác khi so sánh ở cả 3 môi trường: Design Lead không thực sự n…" at bounding box center [358, 109] width 218 height 18
click at [370, 116] on p "Một điểm thú vị khác khi so sánh ở cả 3 môi trường: Design Lead không thực sự n…" at bounding box center [358, 109] width 218 height 18
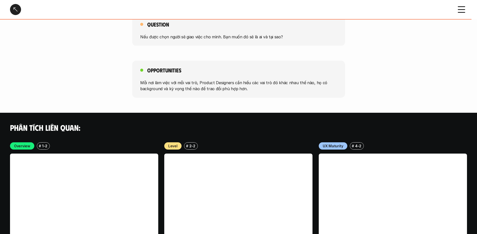
scroll to position [782, 0]
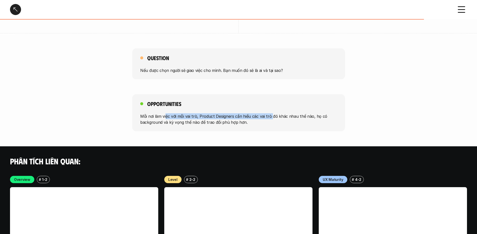
drag, startPoint x: 166, startPoint y: 115, endPoint x: 269, endPoint y: 113, distance: 103.6
click at [269, 113] on p "Mỗi nơi làm việc với mỗi vai trò, Product Designers cần hiểu các vai trò đó khá…" at bounding box center [238, 119] width 197 height 12
click at [258, 116] on p "Mỗi nơi làm việc với mỗi vai trò, Product Designers cần hiểu các vai trò đó khá…" at bounding box center [238, 119] width 197 height 12
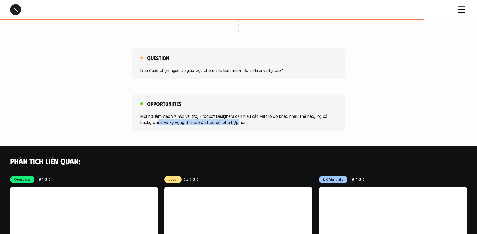
drag, startPoint x: 158, startPoint y: 120, endPoint x: 241, endPoint y: 120, distance: 82.6
click at [237, 120] on p "Mỗi nơi làm việc với mỗi vai trò, Product Designers cần hiểu các vai trò đó khá…" at bounding box center [238, 119] width 197 height 12
click at [241, 120] on p "Mỗi nơi làm việc với mỗi vai trò, Product Designers cần hiểu các vai trò đó khá…" at bounding box center [238, 119] width 197 height 12
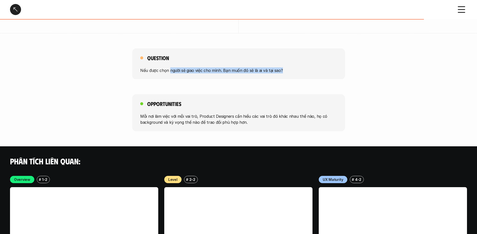
drag, startPoint x: 169, startPoint y: 70, endPoint x: 281, endPoint y: 73, distance: 112.5
click at [281, 73] on div "Question Nếu được chọn người sẽ giao việc cho mình. Bạn muốn đó sẽ là ai và tại…" at bounding box center [238, 63] width 213 height 31
click at [282, 73] on div "Question Nếu được chọn người sẽ giao việc cho mình. Bạn muốn đó sẽ là ai và tại…" at bounding box center [238, 63] width 213 height 31
drag, startPoint x: 232, startPoint y: 73, endPoint x: 308, endPoint y: 71, distance: 76.1
click at [308, 71] on div "Question Nếu được chọn người sẽ giao việc cho mình. Bạn muốn đó sẽ là ai và tại…" at bounding box center [238, 63] width 213 height 31
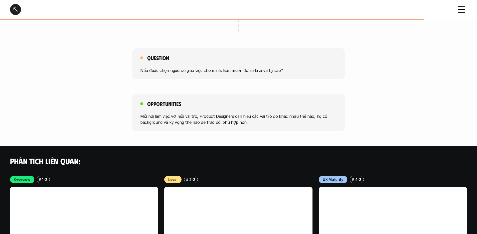
click at [271, 102] on div "Opportunities Mỗi nơi làm việc với mỗi vai trò, Product Designers cần hiểu các …" at bounding box center [238, 112] width 213 height 37
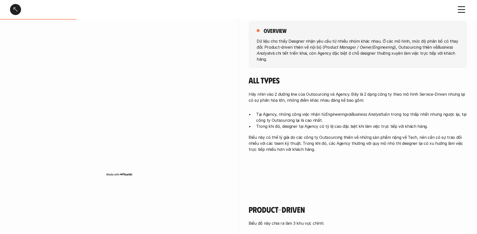
scroll to position [0, 0]
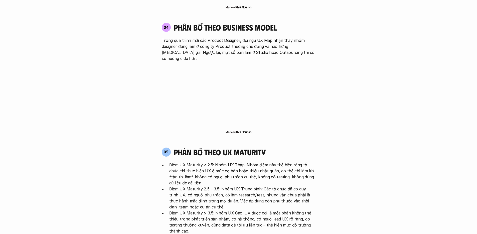
scroll to position [2073, 0]
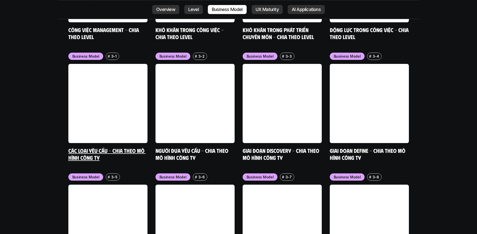
click at [143, 147] on h5 "Các loại yêu cầu - Chia theo mô hình công ty" at bounding box center [107, 154] width 79 height 14
click at [99, 98] on link at bounding box center [107, 103] width 79 height 79
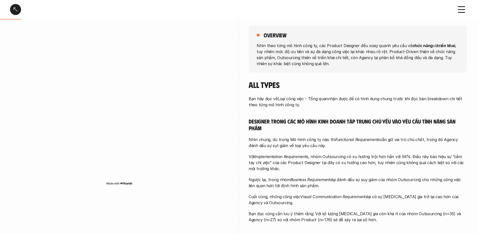
scroll to position [70, 0]
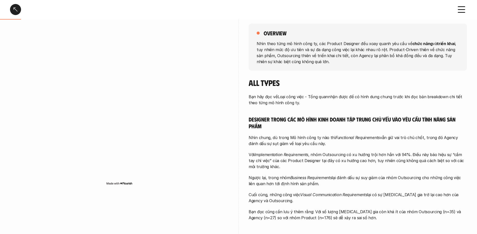
drag, startPoint x: 274, startPoint y: 137, endPoint x: 439, endPoint y: 148, distance: 165.3
click at [439, 148] on div "Bạn hãy đọc về Loại công việc - Tổng quan nhận được để có hình dung chung trước…" at bounding box center [358, 157] width 218 height 127
click at [344, 164] on p "Với Implementation Requirements , nhóm Outsourcing có xu hướng trội hơn hẳn với…" at bounding box center [358, 160] width 218 height 18
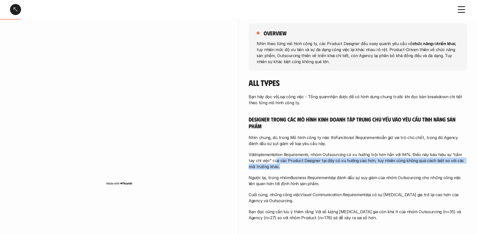
drag, startPoint x: 271, startPoint y: 160, endPoint x: 322, endPoint y: 164, distance: 51.3
click at [322, 164] on p "Với Implementation Requirements , nhóm Outsourcing có xu hướng trội hơn hẳn với…" at bounding box center [358, 160] width 218 height 18
click at [330, 162] on p "Với Implementation Requirements , nhóm Outsourcing có xu hướng trội hơn hẳn với…" at bounding box center [358, 160] width 218 height 18
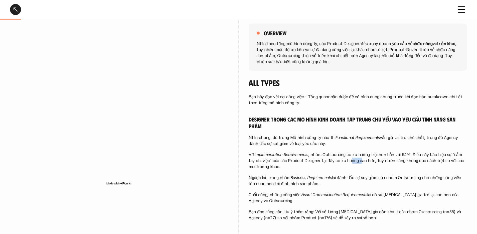
drag, startPoint x: 343, startPoint y: 162, endPoint x: 361, endPoint y: 163, distance: 18.3
click at [354, 162] on p "Với Implementation Requirements , nhóm Outsourcing có xu hướng trội hơn hẳn với…" at bounding box center [358, 160] width 218 height 18
click at [375, 162] on p "Với Implementation Requirements , nhóm Outsourcing có xu hướng trội hơn hẳn với…" at bounding box center [358, 160] width 218 height 18
drag, startPoint x: 380, startPoint y: 161, endPoint x: 478, endPoint y: 172, distance: 98.6
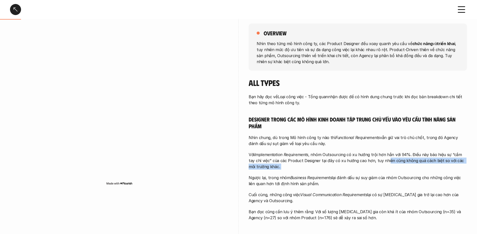
click at [417, 171] on div "Bạn hãy đọc về Loại công việc - Tổng quan nhận được để có hình dung chung trước…" at bounding box center [358, 157] width 218 height 127
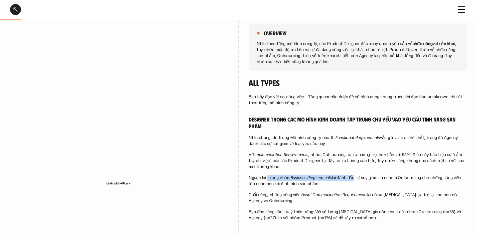
drag, startPoint x: 268, startPoint y: 176, endPoint x: 353, endPoint y: 176, distance: 85.1
click at [353, 176] on p "Ngược lại, trong nhóm Business Requirements lại đánh dấu sự suy giảm của nhóm O…" at bounding box center [358, 180] width 218 height 12
click at [349, 180] on p "Ngược lại, trong nhóm Business Requirements lại đánh dấu sự suy giảm của nhóm O…" at bounding box center [358, 180] width 218 height 12
drag, startPoint x: 330, startPoint y: 175, endPoint x: 412, endPoint y: 184, distance: 82.9
click at [412, 184] on p "Ngược lại, trong nhóm Business Requirements lại đánh dấu sự suy giảm của nhóm O…" at bounding box center [358, 180] width 218 height 12
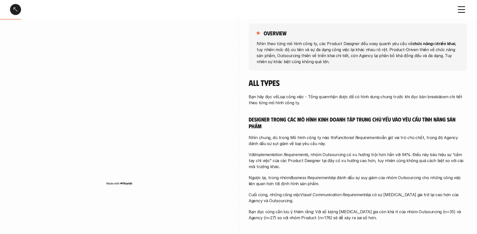
click at [412, 184] on p "Ngược lại, trong nhóm Business Requirements lại đánh dấu sự suy giảm của nhóm O…" at bounding box center [358, 180] width 218 height 12
drag, startPoint x: 257, startPoint y: 183, endPoint x: 331, endPoint y: 183, distance: 73.8
click at [331, 183] on p "Ngược lại, trong nhóm Business Requirements lại đánh dấu sự suy giảm của nhóm O…" at bounding box center [358, 180] width 218 height 12
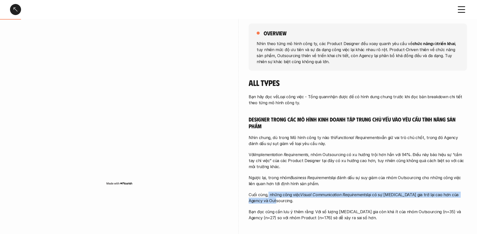
drag, startPoint x: 280, startPoint y: 195, endPoint x: 397, endPoint y: 205, distance: 117.3
click at [397, 205] on div "Bạn hãy đọc về Loại công việc - Tổng quan nhận được để có hình dung chung trước…" at bounding box center [358, 157] width 218 height 127
click at [383, 206] on div "Bạn hãy đọc về Loại công việc - Tổng quan nhận được để có hình dung chung trước…" at bounding box center [358, 157] width 218 height 127
drag, startPoint x: 302, startPoint y: 194, endPoint x: 368, endPoint y: 196, distance: 66.4
click at [368, 196] on p "Cuối cùng, những công việc Visual Communication Requirements lại có sự [MEDICAL…" at bounding box center [358, 198] width 218 height 12
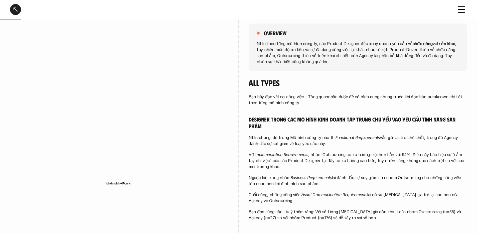
click at [364, 200] on p "Cuối cùng, những công việc Visual Communication Requirements lại có sự [MEDICAL…" at bounding box center [358, 198] width 218 height 12
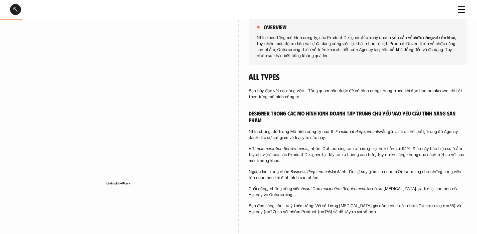
scroll to position [81, 0]
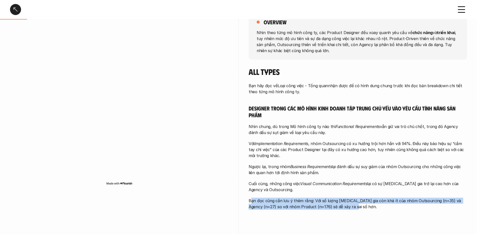
drag, startPoint x: 251, startPoint y: 202, endPoint x: 354, endPoint y: 218, distance: 104.4
click at [354, 218] on div "overview Nhìn theo từng mô hình công ty, các Product Designer đều xoay quanh yê…" at bounding box center [358, 112] width 218 height 225
click at [350, 214] on div "overview Nhìn theo từng mô hình công ty, các Product Designer đều xoay quanh yê…" at bounding box center [358, 112] width 218 height 225
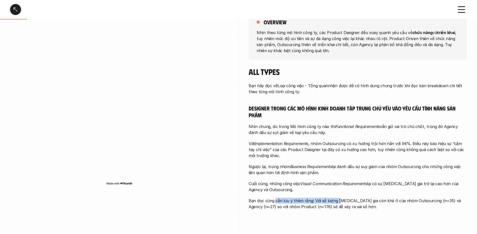
drag, startPoint x: 275, startPoint y: 199, endPoint x: 338, endPoint y: 201, distance: 63.4
click at [338, 201] on p "Bạn đọc cũng cần lưu ý thêm rằng: Với số lượng [MEDICAL_DATA] gia còn khá ít củ…" at bounding box center [358, 204] width 218 height 12
click at [336, 202] on p "Bạn đọc cũng cần lưu ý thêm rằng: Với số lượng [MEDICAL_DATA] gia còn khá ít củ…" at bounding box center [358, 204] width 218 height 12
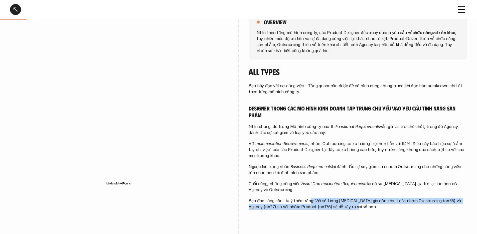
drag, startPoint x: 308, startPoint y: 198, endPoint x: 375, endPoint y: 206, distance: 67.3
click at [375, 206] on p "Bạn đọc cũng cần lưu ý thêm rằng: Với số lượng [MEDICAL_DATA] gia còn khá ít củ…" at bounding box center [358, 204] width 218 height 12
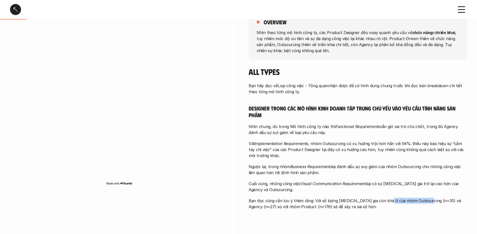
drag, startPoint x: 384, startPoint y: 200, endPoint x: 425, endPoint y: 201, distance: 41.3
click at [425, 201] on p "Bạn đọc cũng cần lưu ý thêm rằng: Với số lượng [MEDICAL_DATA] gia còn khá ít củ…" at bounding box center [358, 204] width 218 height 12
click at [432, 202] on p "Bạn đọc cũng cần lưu ý thêm rằng: Với số lượng [MEDICAL_DATA] gia còn khá ít củ…" at bounding box center [358, 204] width 218 height 12
drag, startPoint x: 259, startPoint y: 208, endPoint x: 337, endPoint y: 208, distance: 78.1
click at [333, 208] on p "Bạn đọc cũng cần lưu ý thêm rằng: Với số lượng [MEDICAL_DATA] gia còn khá ít củ…" at bounding box center [358, 204] width 218 height 12
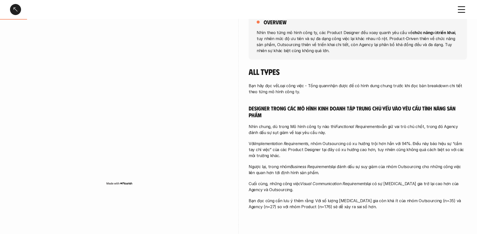
click at [338, 208] on p "Bạn đọc cũng cần lưu ý thêm rằng: Với số lượng [MEDICAL_DATA] gia còn khá ít củ…" at bounding box center [358, 204] width 218 height 12
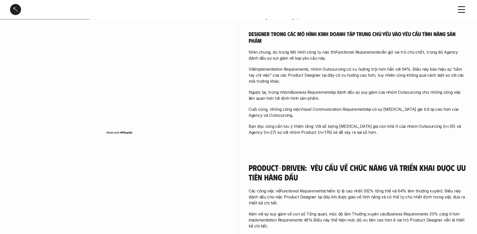
scroll to position [208, 0]
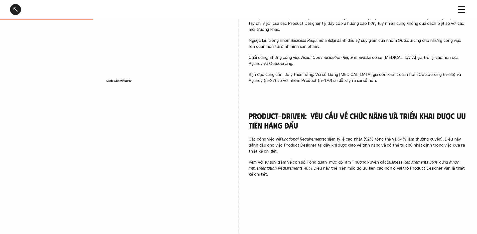
drag, startPoint x: 249, startPoint y: 138, endPoint x: 406, endPoint y: 148, distance: 156.8
click at [406, 148] on p "Các công việc về Functional Requirements chiếm tỷ lệ cao nhất (92% tổng thể và …" at bounding box center [358, 145] width 218 height 18
click at [333, 156] on div "Các công việc về Functional Requirements chiếm tỷ lệ cao nhất (92% tổng thể và …" at bounding box center [358, 156] width 218 height 41
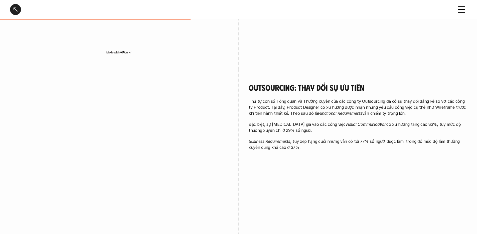
scroll to position [436, 0]
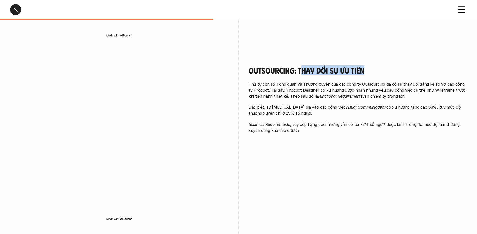
drag, startPoint x: 300, startPoint y: 69, endPoint x: 379, endPoint y: 77, distance: 78.7
click at [379, 77] on div "Outsourcing: Thay đổi sự ưu tiên Thứ tự con số Tổng quan và Thường xuyên của cá…" at bounding box center [358, 100] width 218 height 68
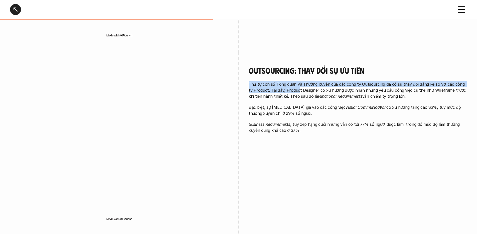
drag, startPoint x: 253, startPoint y: 84, endPoint x: 294, endPoint y: 90, distance: 41.0
click at [294, 90] on div "Outsourcing: Thay đổi sự ưu tiên Thứ tự con số Tổng quan và Thường xuyên của cá…" at bounding box center [238, 144] width 457 height 183
click at [294, 90] on p "Thứ tự con số Tổng quan và Thường xuyên của các công ty Outsourcing đã có sự th…" at bounding box center [358, 90] width 218 height 18
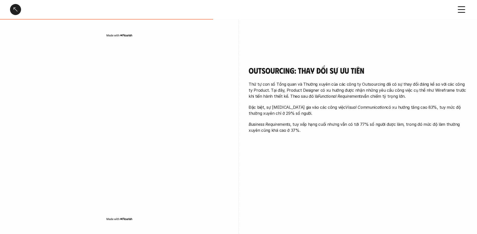
drag, startPoint x: 382, startPoint y: 84, endPoint x: 419, endPoint y: 96, distance: 39.3
click at [419, 96] on p "Thứ tự con số Tổng quan và Thường xuyên của các công ty Outsourcing đã có sự th…" at bounding box center [358, 90] width 218 height 18
drag, startPoint x: 313, startPoint y: 90, endPoint x: 369, endPoint y: 91, distance: 56.3
click at [369, 91] on p "Thứ tự con số Tổng quan và Thường xuyên của các công ty Outsourcing đã có sự th…" at bounding box center [358, 90] width 218 height 18
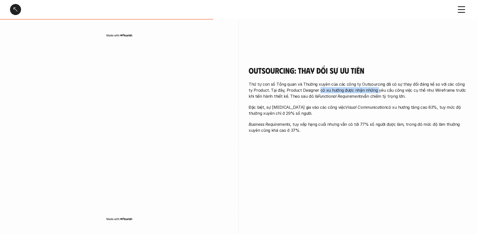
click at [370, 91] on p "Thứ tự con số Tổng quan và Thường xuyên của các công ty Outsourcing đã có sự th…" at bounding box center [358, 90] width 218 height 18
drag, startPoint x: 310, startPoint y: 95, endPoint x: 391, endPoint y: 96, distance: 80.6
click at [391, 96] on p "Thứ tự con số Tổng quan và Thường xuyên của các công ty Outsourcing đã có sự th…" at bounding box center [358, 90] width 218 height 18
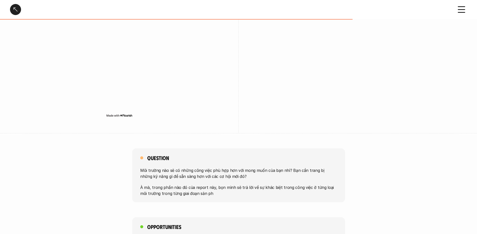
scroll to position [693, 0]
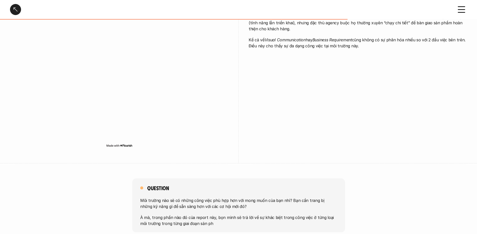
click at [16, 8] on div at bounding box center [15, 9] width 11 height 11
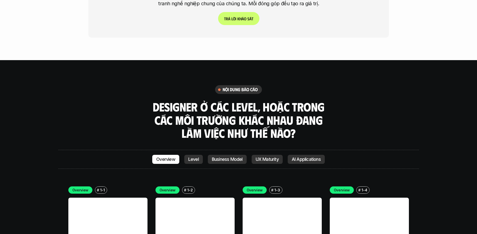
scroll to position [1317, 0]
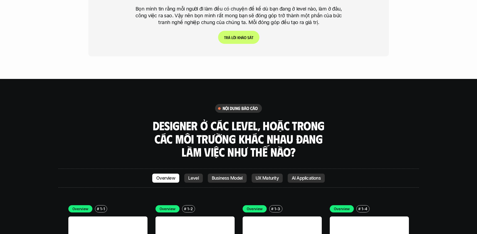
click at [195, 175] on p "Level" at bounding box center [193, 177] width 11 height 5
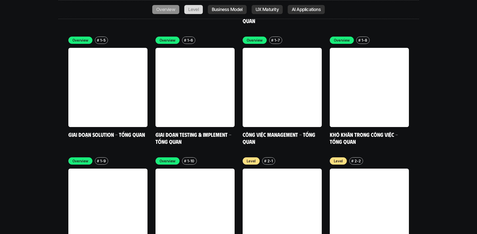
scroll to position [1711, 0]
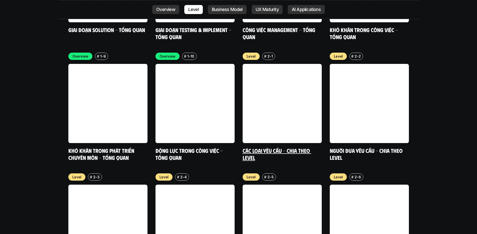
click at [281, 147] on link "Các loại yêu cầu - Chia theo level" at bounding box center [277, 154] width 69 height 14
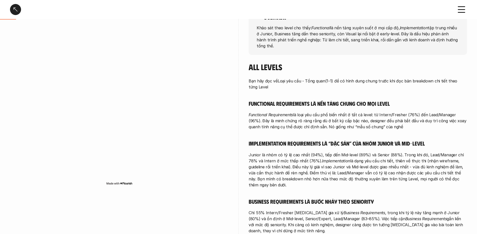
scroll to position [75, 0]
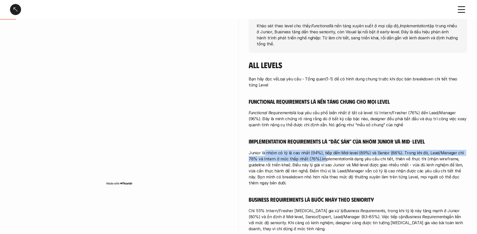
drag, startPoint x: 263, startPoint y: 147, endPoint x: 313, endPoint y: 150, distance: 50.4
click at [313, 150] on p "Junior là nhóm có tỷ lệ cao nhất (94%), tiếp đến Mid-level (89%) và Senior (88%…" at bounding box center [358, 168] width 218 height 36
click at [322, 150] on p "Junior là nhóm có tỷ lệ cao nhất (94%), tiếp đến Mid-level (89%) và Senior (88%…" at bounding box center [358, 168] width 218 height 36
drag, startPoint x: 334, startPoint y: 145, endPoint x: 426, endPoint y: 148, distance: 91.2
click at [426, 150] on p "Junior là nhóm có tỷ lệ cao nhất (94%), tiếp đến Mid-level (89%) và Senior (88%…" at bounding box center [358, 168] width 218 height 36
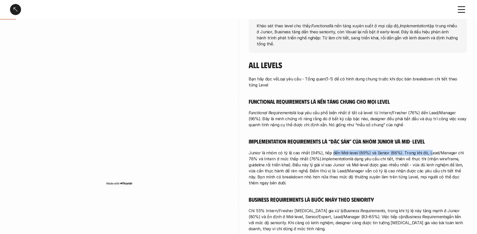
click at [427, 150] on p "Junior là nhóm có tỷ lệ cao nhất (94%), tiếp đến Mid-level (89%) và Senior (88%…" at bounding box center [358, 168] width 218 height 36
drag, startPoint x: 265, startPoint y: 152, endPoint x: 297, endPoint y: 151, distance: 32.1
click at [297, 151] on p "Junior là nhóm có tỷ lệ cao nhất (94%), tiếp đến Mid-level (89%) và Senior (88%…" at bounding box center [358, 168] width 218 height 36
click at [335, 158] on p "Junior là nhóm có tỷ lệ cao nhất (94%), tiếp đến Mid-level (89%) và Senior (88%…" at bounding box center [358, 168] width 218 height 36
drag, startPoint x: 250, startPoint y: 159, endPoint x: 270, endPoint y: 159, distance: 20.3
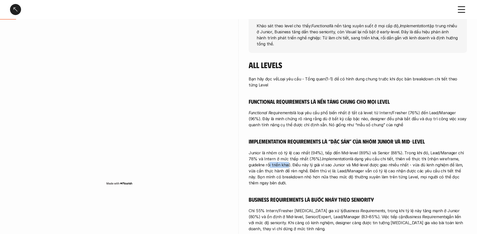
click at [270, 159] on p "Junior là nhóm có tỷ lệ cao nhất (94%), tiếp đến Mid-level (89%) và Senior (88%…" at bounding box center [358, 168] width 218 height 36
click at [273, 159] on p "Junior là nhóm có tỷ lệ cao nhất (94%), tiếp đến Mid-level (89%) và Senior (88%…" at bounding box center [358, 168] width 218 height 36
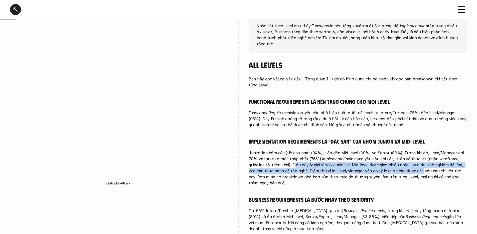
drag, startPoint x: 274, startPoint y: 159, endPoint x: 401, endPoint y: 162, distance: 127.2
click at [401, 162] on p "Junior là nhóm có tỷ lệ cao nhất (94%), tiếp đến Mid-level (89%) và Senior (88%…" at bounding box center [358, 168] width 218 height 36
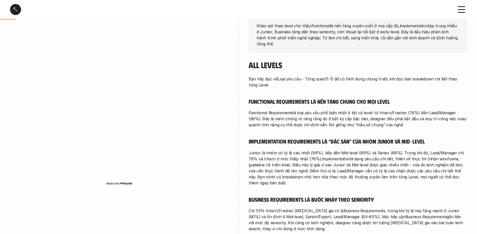
click at [371, 165] on p "Junior là nhóm có tỷ lệ cao nhất (94%), tiếp đến Mid-level (89%) và Senior (88%…" at bounding box center [358, 168] width 218 height 36
drag, startPoint x: 259, startPoint y: 164, endPoint x: 320, endPoint y: 165, distance: 61.6
click at [319, 164] on p "Junior là nhóm có tỷ lệ cao nhất (94%), tiếp đến Mid-level (89%) và Senior (88%…" at bounding box center [358, 168] width 218 height 36
drag, startPoint x: 320, startPoint y: 165, endPoint x: 303, endPoint y: 165, distance: 17.8
click at [320, 165] on p "Junior là nhóm có tỷ lệ cao nhất (94%), tiếp đến Mid-level (89%) và Senior (88%…" at bounding box center [358, 168] width 218 height 36
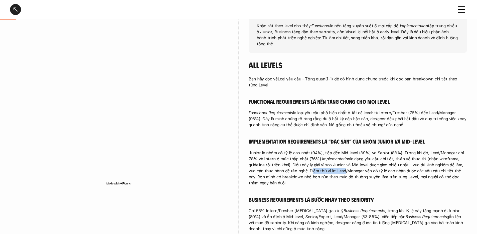
drag, startPoint x: 295, startPoint y: 165, endPoint x: 326, endPoint y: 164, distance: 31.6
click at [326, 164] on p "Junior là nhóm có tỷ lệ cao nhất (94%), tiếp đến Mid-level (89%) và Senior (88%…" at bounding box center [358, 168] width 218 height 36
drag, startPoint x: 345, startPoint y: 166, endPoint x: 350, endPoint y: 166, distance: 5.5
click at [345, 166] on p "Junior là nhóm có tỷ lệ cao nhất (94%), tiếp đến Mid-level (89%) và Senior (88%…" at bounding box center [358, 168] width 218 height 36
drag, startPoint x: 348, startPoint y: 166, endPoint x: 445, endPoint y: 166, distance: 96.9
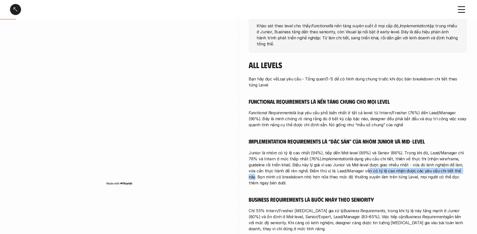
click at [445, 166] on p "Junior là nhóm có tỷ lệ cao nhất (94%), tiếp đến Mid-level (89%) và Senior (88%…" at bounding box center [358, 168] width 218 height 36
click at [262, 169] on p "Junior là nhóm có tỷ lệ cao nhất (94%), tiếp đến Mid-level (89%) và Senior (88%…" at bounding box center [358, 168] width 218 height 36
drag, startPoint x: 251, startPoint y: 171, endPoint x: 346, endPoint y: 176, distance: 95.5
click at [346, 176] on div "Bạn hãy đọc về Loại yêu cầu - Tổng quan (1-1) để có hình dung chung trước khi đ…" at bounding box center [358, 174] width 218 height 196
click at [319, 175] on div "Bạn hãy đọc về Loại yêu cầu - Tổng quan (1-1) để có hình dung chung trước khi đ…" at bounding box center [358, 174] width 218 height 196
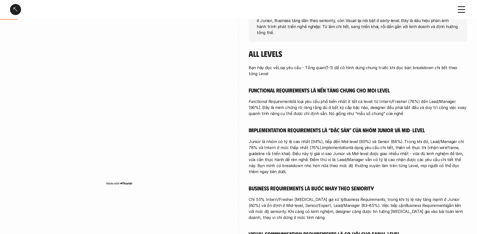
scroll to position [91, 0]
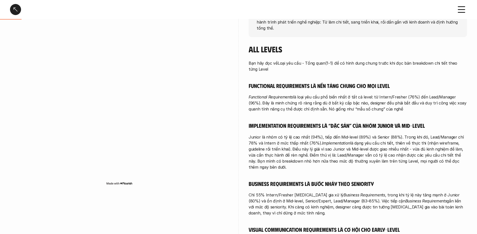
drag, startPoint x: 271, startPoint y: 103, endPoint x: 397, endPoint y: 108, distance: 126.0
click at [397, 108] on div "Bạn hãy đọc về Loại yêu cầu - Tổng quan (1-1) để có hình dung chung trước khi đ…" at bounding box center [358, 158] width 218 height 196
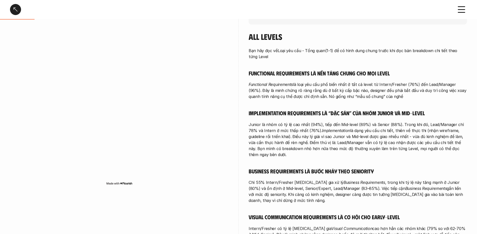
scroll to position [167, 0]
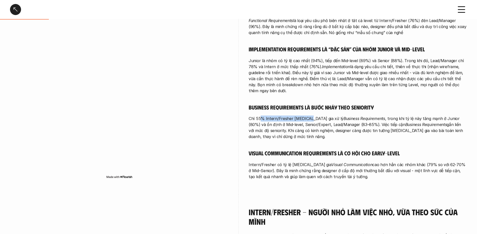
drag, startPoint x: 261, startPoint y: 107, endPoint x: 308, endPoint y: 104, distance: 46.7
click at [308, 115] on p "Chỉ 55% Intern/Fresher [MEDICAL_DATA] gia xử lý Business Requirements , trong k…" at bounding box center [358, 127] width 218 height 24
click at [353, 116] on em "Business Requirements" at bounding box center [364, 118] width 42 height 5
drag, startPoint x: 363, startPoint y: 108, endPoint x: 457, endPoint y: 108, distance: 94.4
click at [457, 115] on p "Chỉ 55% Intern/Fresher [MEDICAL_DATA] gia xử lý Business Requirements , trong k…" at bounding box center [358, 127] width 218 height 24
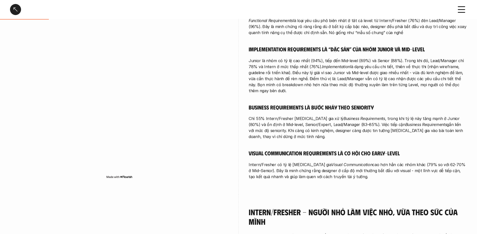
click at [353, 115] on p "Chỉ 55% Intern/Fresher [MEDICAL_DATA] gia xử lý Business Requirements , trong k…" at bounding box center [358, 127] width 218 height 24
drag, startPoint x: 255, startPoint y: 113, endPoint x: 360, endPoint y: 113, distance: 105.4
click at [360, 115] on p "Chỉ 55% Intern/Fresher [MEDICAL_DATA] gia xử lý Business Requirements , trong k…" at bounding box center [358, 127] width 218 height 24
click at [377, 116] on p "Chỉ 55% Intern/Fresher [MEDICAL_DATA] gia xử lý Business Requirements , trong k…" at bounding box center [358, 127] width 218 height 24
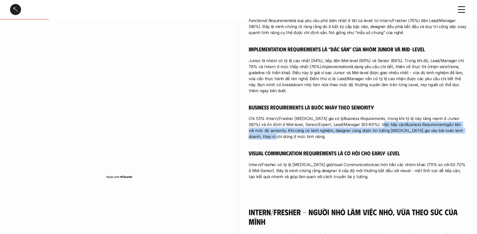
drag, startPoint x: 348, startPoint y: 113, endPoint x: 462, endPoint y: 118, distance: 114.3
click at [462, 118] on p "Chỉ 55% Intern/Fresher [MEDICAL_DATA] gia xử lý Business Requirements , trong k…" at bounding box center [358, 127] width 218 height 24
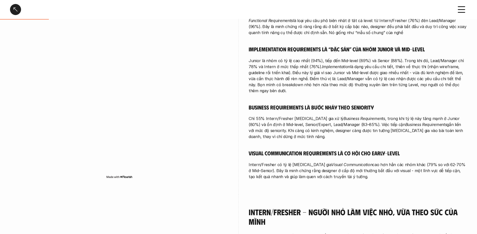
click at [347, 125] on p "Chỉ 55% Intern/Fresher [MEDICAL_DATA] gia xử lý Business Requirements , trong k…" at bounding box center [358, 127] width 218 height 24
drag, startPoint x: 269, startPoint y: 119, endPoint x: 315, endPoint y: 119, distance: 46.3
click at [315, 119] on p "Chỉ 55% Intern/Fresher [MEDICAL_DATA] gia xử lý Business Requirements , trong k…" at bounding box center [358, 127] width 218 height 24
drag, startPoint x: 323, startPoint y: 120, endPoint x: 318, endPoint y: 120, distance: 5.3
click at [323, 120] on p "Chỉ 55% Intern/Fresher [MEDICAL_DATA] gia xử lý Business Requirements , trong k…" at bounding box center [358, 127] width 218 height 24
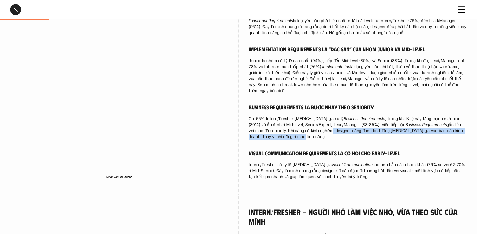
drag, startPoint x: 311, startPoint y: 120, endPoint x: 409, endPoint y: 127, distance: 98.2
click at [409, 127] on p "Chỉ 55% Intern/Fresher [MEDICAL_DATA] gia xử lý Business Requirements , trong k…" at bounding box center [358, 127] width 218 height 24
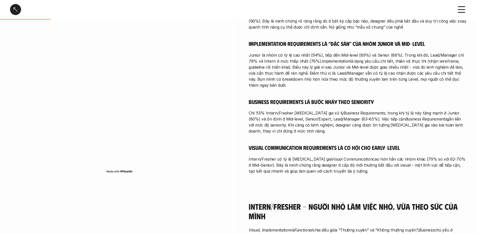
scroll to position [173, 0]
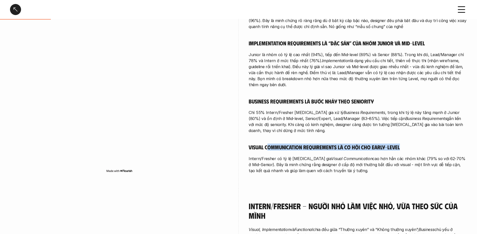
drag, startPoint x: 271, startPoint y: 133, endPoint x: 408, endPoint y: 135, distance: 137.5
click at [408, 143] on h5 "Visual Communication Requirements là cơ hội cho early-level" at bounding box center [358, 146] width 218 height 7
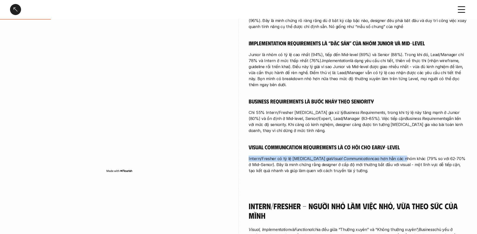
drag, startPoint x: 247, startPoint y: 147, endPoint x: 380, endPoint y: 146, distance: 133.4
click at [380, 146] on div "overview Khảo sát theo level cho thấy: Functional là nền tảng xuyên suốt ở mọi …" at bounding box center [238, 41] width 457 height 293
click at [356, 155] on p "Intern/Fresher có tỷ lệ [MEDICAL_DATA] gia Visual Communication cao hơn hẳn các…" at bounding box center [358, 164] width 218 height 18
drag, startPoint x: 346, startPoint y: 147, endPoint x: 466, endPoint y: 156, distance: 120.7
click at [466, 156] on p "Intern/Fresher có tỷ lệ [MEDICAL_DATA] gia Visual Communication cao hơn hẳn các…" at bounding box center [358, 164] width 218 height 18
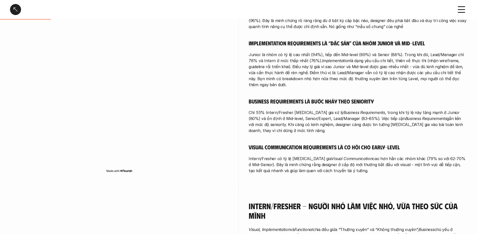
click at [326, 161] on div "overview Khảo sát theo level cho thấy: Functional là nền tảng xuyên suốt ở mọi …" at bounding box center [358, 41] width 218 height 293
drag, startPoint x: 260, startPoint y: 152, endPoint x: 331, endPoint y: 153, distance: 71.4
click at [331, 155] on p "Intern/Fresher có tỷ lệ [MEDICAL_DATA] gia Visual Communication cao hơn hẳn các…" at bounding box center [358, 164] width 218 height 18
click at [324, 155] on p "Intern/Fresher có tỷ lệ [MEDICAL_DATA] gia Visual Communication cao hơn hẳn các…" at bounding box center [358, 164] width 218 height 18
drag, startPoint x: 294, startPoint y: 153, endPoint x: 381, endPoint y: 152, distance: 87.1
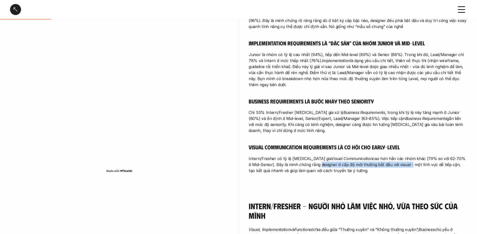
click at [381, 155] on p "Intern/Fresher có tỷ lệ [MEDICAL_DATA] gia Visual Communication cao hơn hẳn các…" at bounding box center [358, 164] width 218 height 18
click at [368, 155] on p "Intern/Fresher có tỷ lệ [MEDICAL_DATA] gia Visual Communication cao hơn hẳn các…" at bounding box center [358, 164] width 218 height 18
drag, startPoint x: 367, startPoint y: 153, endPoint x: 444, endPoint y: 159, distance: 77.1
click at [444, 159] on p "Intern/Fresher có tỷ lệ [MEDICAL_DATA] gia Visual Communication cao hơn hẳn các…" at bounding box center [358, 164] width 218 height 18
click at [445, 160] on p "Intern/Fresher có tỷ lệ [MEDICAL_DATA] gia Visual Communication cao hơn hẳn các…" at bounding box center [358, 164] width 218 height 18
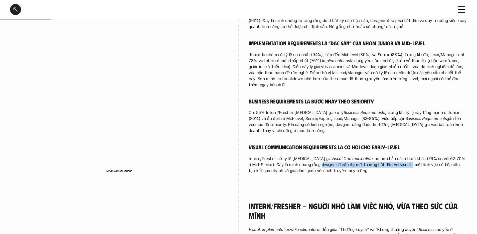
drag, startPoint x: 268, startPoint y: 156, endPoint x: 348, endPoint y: 157, distance: 80.9
click at [348, 157] on p "Intern/Fresher có tỷ lệ [MEDICAL_DATA] gia Visual Communication cao hơn hẳn các…" at bounding box center [358, 164] width 218 height 18
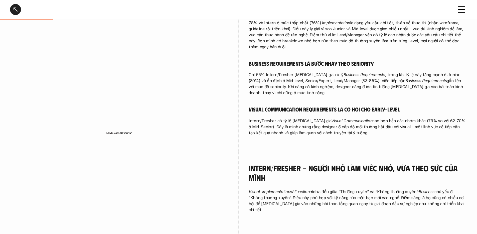
scroll to position [232, 0]
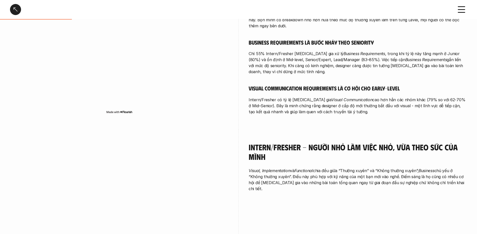
drag, startPoint x: 364, startPoint y: 134, endPoint x: 445, endPoint y: 147, distance: 82.4
click at [445, 147] on h4 "Intern/Fresher - Người nhỏ làm việc nhỏ, vừa theo sức của mình" at bounding box center [358, 151] width 218 height 19
click at [409, 147] on h4 "Intern/Fresher - Người nhỏ làm việc nhỏ, vừa theo sức của mình" at bounding box center [358, 151] width 218 height 19
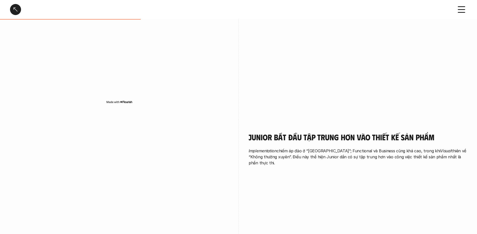
scroll to position [290, 0]
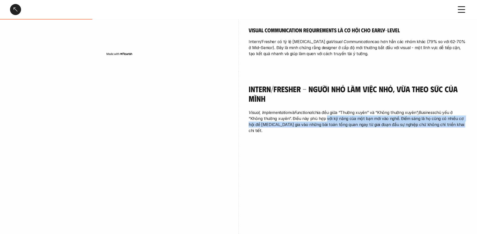
drag, startPoint x: 323, startPoint y: 107, endPoint x: 433, endPoint y: 120, distance: 111.4
click at [433, 120] on div "Intern/Fresher - Người nhỏ làm việc nhỏ, vừa theo sức của mình Visual, Implemen…" at bounding box center [358, 110] width 218 height 77
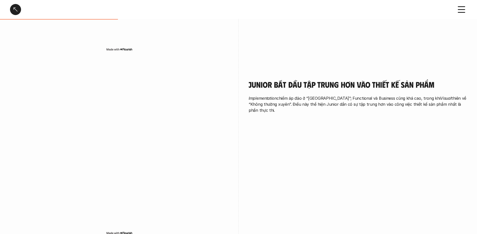
scroll to position [479, 0]
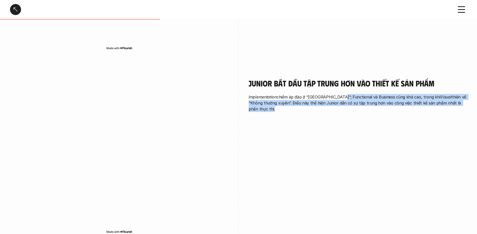
drag, startPoint x: 339, startPoint y: 84, endPoint x: 463, endPoint y: 90, distance: 124.4
click at [463, 94] on p "Implementation chiếm áp đảo ở “[GEOGRAPHIC_DATA]”; Functional và Business cũng …" at bounding box center [358, 103] width 218 height 18
click at [396, 94] on p "Implementation chiếm áp đảo ở “[GEOGRAPHIC_DATA]”; Functional và Business cũng …" at bounding box center [358, 103] width 218 height 18
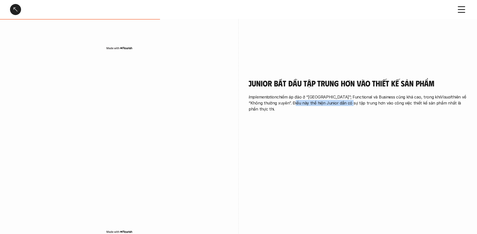
drag, startPoint x: 278, startPoint y: 91, endPoint x: 334, endPoint y: 90, distance: 55.8
click at [334, 94] on p "Implementation chiếm áp đảo ở “[GEOGRAPHIC_DATA]”; Functional và Business cũng …" at bounding box center [358, 103] width 218 height 18
click at [339, 94] on p "Implementation chiếm áp đảo ở “[GEOGRAPHIC_DATA]”; Functional và Business cũng …" at bounding box center [358, 103] width 218 height 18
drag, startPoint x: 327, startPoint y: 93, endPoint x: 467, endPoint y: 93, distance: 139.7
click at [467, 93] on div "overview Khảo sát theo level cho thấy: Functional là nền tảng xuyên suốt ở mọi …" at bounding box center [238, 194] width 477 height 1211
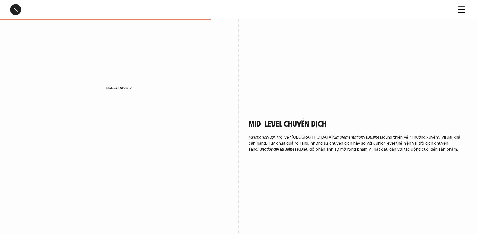
scroll to position [631, 0]
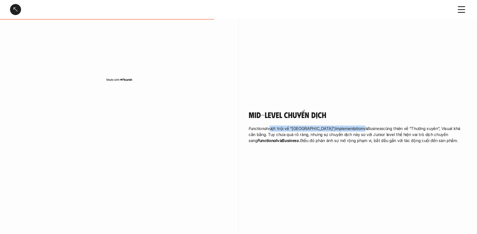
drag, startPoint x: 269, startPoint y: 117, endPoint x: 345, endPoint y: 122, distance: 76.8
click at [351, 125] on p "Functional vượt trội về “Thường xuyên”; Implementation và Business cũng thiên v…" at bounding box center [358, 134] width 218 height 18
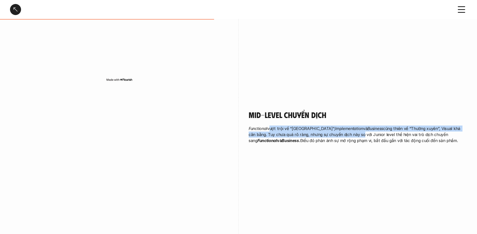
click at [338, 125] on p "Functional vượt trội về “Thường xuyên”; Implementation và Business cũng thiên v…" at bounding box center [358, 134] width 218 height 18
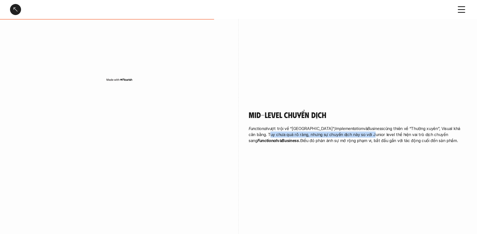
drag, startPoint x: 260, startPoint y: 123, endPoint x: 362, endPoint y: 124, distance: 101.4
click at [362, 125] on p "Functional vượt trội về “Thường xuyên”; Implementation và Business cũng thiên v…" at bounding box center [358, 134] width 218 height 18
drag, startPoint x: 326, startPoint y: 122, endPoint x: 446, endPoint y: 132, distance: 120.3
click at [446, 132] on div "Mid-level chuyển dịch Functional vượt trội về “Thường xuyên”; Implementation và…" at bounding box center [358, 127] width 218 height 61
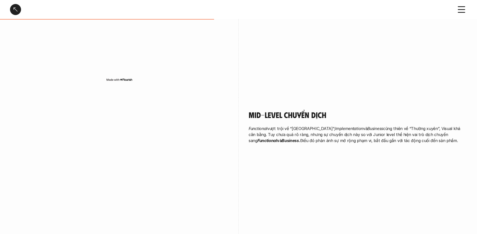
click at [446, 132] on div "Mid-level chuyển dịch Functional vượt trội về “Thường xuyên”; Implementation và…" at bounding box center [358, 127] width 218 height 61
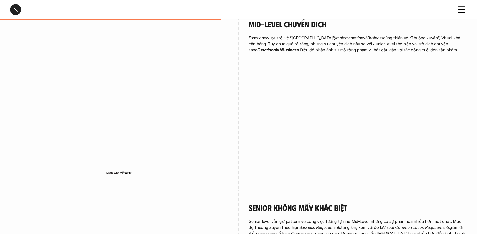
scroll to position [840, 0]
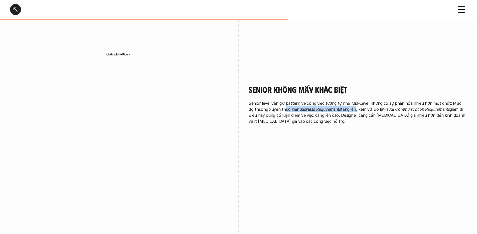
drag, startPoint x: 278, startPoint y: 98, endPoint x: 349, endPoint y: 99, distance: 71.3
click at [349, 100] on p "Senior level vẫn giữ pattern về công việc tương tự như Mid-Level nhưng có sự ph…" at bounding box center [358, 112] width 218 height 24
click at [352, 100] on p "Senior level vẫn giữ pattern về công việc tương tự như Mid-Level nhưng có sự ph…" at bounding box center [358, 112] width 218 height 24
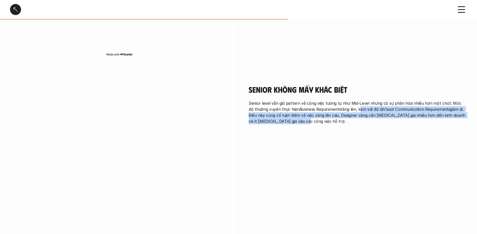
drag, startPoint x: 353, startPoint y: 97, endPoint x: 450, endPoint y: 117, distance: 98.3
click at [463, 115] on div "Senior không mấy khác biệt Senior level vẫn giữ pattern về công việc tương tự n…" at bounding box center [358, 105] width 218 height 67
click at [400, 117] on div "Senior không mấy khác biệt Senior level vẫn giữ pattern về công việc tương tự n…" at bounding box center [358, 105] width 218 height 67
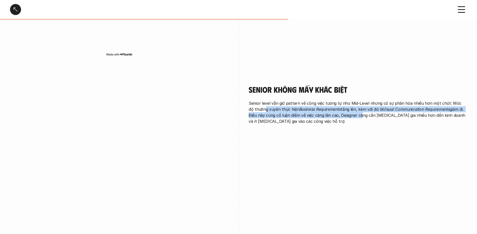
drag, startPoint x: 258, startPoint y: 99, endPoint x: 358, endPoint y: 107, distance: 100.0
click at [359, 106] on p "Senior level vẫn giữ pattern về công việc tương tự như Mid-Level nhưng có sự ph…" at bounding box center [358, 112] width 218 height 24
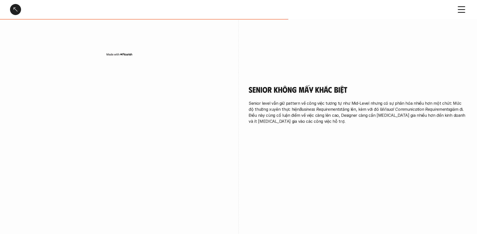
click at [357, 107] on p "Senior level vẫn giữ pattern về công việc tương tự như Mid-Level nhưng có sự ph…" at bounding box center [358, 112] width 218 height 24
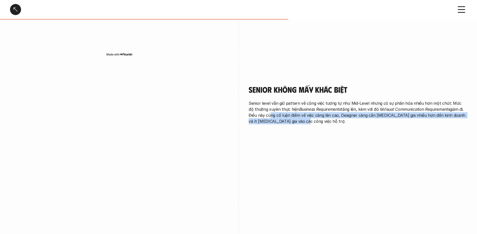
drag, startPoint x: 268, startPoint y: 103, endPoint x: 402, endPoint y: 110, distance: 134.1
click at [402, 110] on p "Senior level vẫn giữ pattern về công việc tương tự như Mid-Level nhưng có sự ph…" at bounding box center [358, 112] width 218 height 24
click at [312, 108] on p "Senior level vẫn giữ pattern về công việc tương tự như Mid-Level nhưng có sự ph…" at bounding box center [358, 112] width 218 height 24
drag, startPoint x: 332, startPoint y: 106, endPoint x: 394, endPoint y: 120, distance: 63.9
click at [394, 120] on div "Senior không mấy khác biệt Senior level vẫn giữ pattern về công việc tương tự n…" at bounding box center [358, 105] width 218 height 67
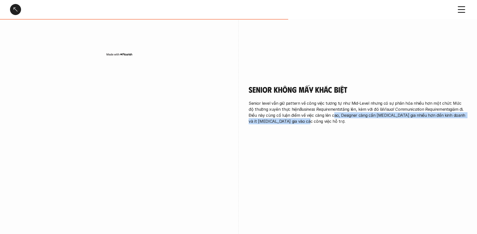
click at [394, 120] on div "Senior không mấy khác biệt Senior level vẫn giữ pattern về công việc tương tự n…" at bounding box center [358, 105] width 218 height 67
drag, startPoint x: 412, startPoint y: 104, endPoint x: 444, endPoint y: 110, distance: 32.6
click at [444, 110] on p "Senior level vẫn giữ pattern về công việc tương tự như Mid-Level nhưng có sự ph…" at bounding box center [358, 112] width 218 height 24
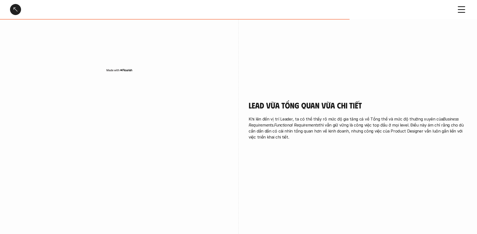
scroll to position [1012, 0]
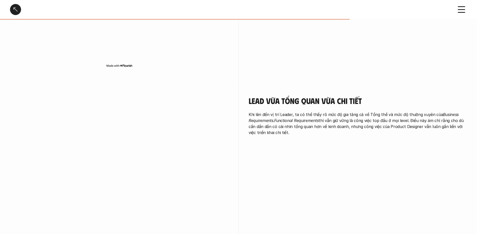
drag, startPoint x: 248, startPoint y: 102, endPoint x: 430, endPoint y: 124, distance: 183.4
click at [430, 124] on div "Lead vừa tổng quan vừa chi tiết Khi lên đến vị trí Leader, ta có thể thấy rõ mứ…" at bounding box center [238, 174] width 457 height 183
click at [354, 126] on div "Lead vừa tổng quan vừa chi tiết Khi lên đến vị trí Leader, ta có thể thấy rõ mứ…" at bounding box center [358, 116] width 218 height 67
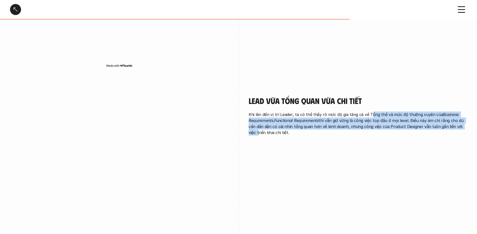
drag, startPoint x: 368, startPoint y: 102, endPoint x: 473, endPoint y: 117, distance: 105.8
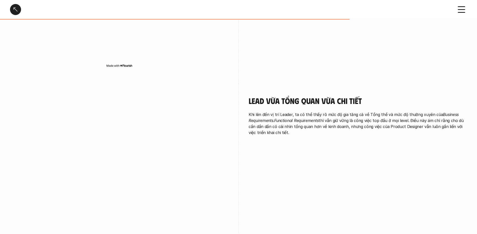
click at [397, 127] on div "Lead vừa tổng quan vừa chi tiết Khi lên đến vị trí Leader, ta có thể thấy rõ mứ…" at bounding box center [358, 116] width 218 height 67
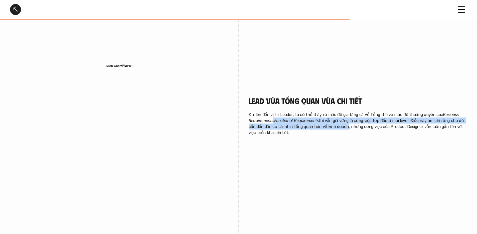
drag, startPoint x: 277, startPoint y: 108, endPoint x: 342, endPoint y: 114, distance: 65.4
click at [342, 114] on p "Khi lên đến vị trí Leader, ta có thể thấy rõ mức độ gia tăng cả về Tổng thể và …" at bounding box center [358, 123] width 218 height 24
drag, startPoint x: 343, startPoint y: 114, endPoint x: 337, endPoint y: 113, distance: 6.1
click at [343, 114] on p "Khi lên đến vị trí Leader, ta có thể thấy rõ mức độ gia tăng cả về Tổng thể và …" at bounding box center [358, 123] width 218 height 24
drag, startPoint x: 330, startPoint y: 110, endPoint x: 411, endPoint y: 125, distance: 81.8
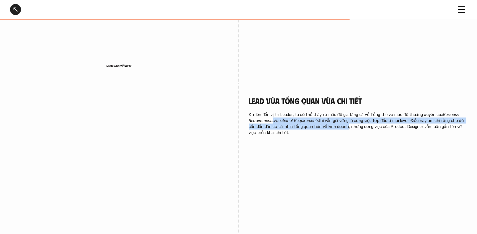
click at [411, 125] on div "Lead vừa tổng quan vừa chi tiết Khi lên đến vị trí Leader, ta có thể thấy rõ mứ…" at bounding box center [358, 116] width 218 height 67
drag, startPoint x: 415, startPoint y: 108, endPoint x: 465, endPoint y: 132, distance: 55.2
click at [465, 132] on div "Lead vừa tổng quan vừa chi tiết Khi lên đến vị trí Leader, ta có thể thấy rõ mứ…" at bounding box center [358, 116] width 218 height 67
click at [394, 130] on div "Lead vừa tổng quan vừa chi tiết Khi lên đến vị trí Leader, ta có thể thấy rõ mứ…" at bounding box center [358, 116] width 218 height 67
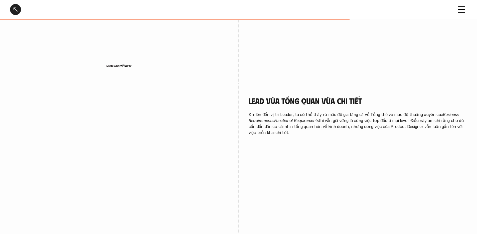
click at [256, 114] on p "Khi lên đến vị trí Leader, ta có thể thấy rõ mức độ gia tăng cả về Tổng thể và …" at bounding box center [358, 123] width 218 height 24
drag, startPoint x: 256, startPoint y: 114, endPoint x: 293, endPoint y: 116, distance: 37.3
click at [293, 116] on p "Khi lên đến vị trí Leader, ta có thể thấy rõ mức độ gia tăng cả về Tổng thể và …" at bounding box center [358, 123] width 218 height 24
click at [317, 171] on div "Lead vừa tổng quan vừa chi tiết Khi lên đến vị trí Leader, ta có thể thấy rõ mứ…" at bounding box center [238, 174] width 457 height 183
drag, startPoint x: 297, startPoint y: 116, endPoint x: 341, endPoint y: 119, distance: 43.9
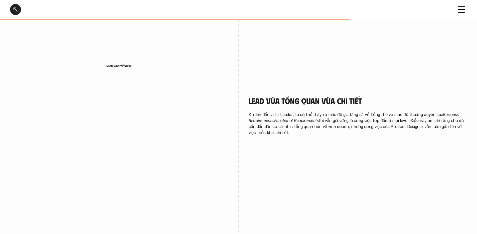
click at [339, 119] on p "Khi lên đến vị trí Leader, ta có thể thấy rõ mức độ gia tăng cả về Tổng thể và …" at bounding box center [358, 123] width 218 height 24
click at [349, 119] on p "Khi lên đến vị trí Leader, ta có thể thấy rõ mức độ gia tăng cả về Tổng thể và …" at bounding box center [358, 123] width 218 height 24
drag, startPoint x: 348, startPoint y: 114, endPoint x: 431, endPoint y: 130, distance: 83.9
click at [431, 130] on div "Lead vừa tổng quan vừa chi tiết Khi lên đến vị trí Leader, ta có thể thấy rõ mứ…" at bounding box center [358, 116] width 218 height 67
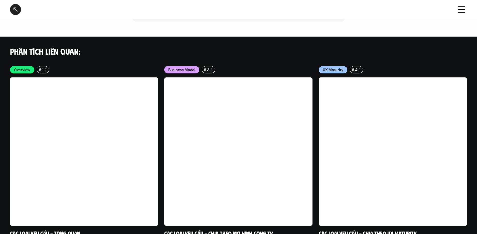
scroll to position [1434, 0]
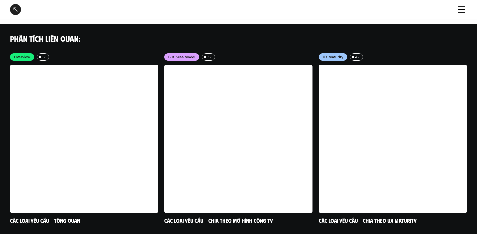
click at [17, 7] on div at bounding box center [15, 9] width 11 height 11
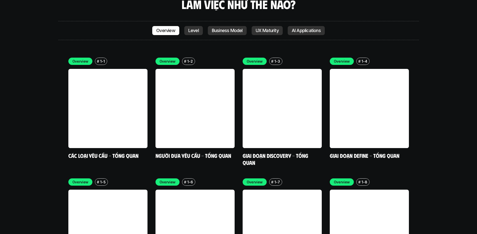
click at [188, 28] on p "Level" at bounding box center [193, 30] width 11 height 5
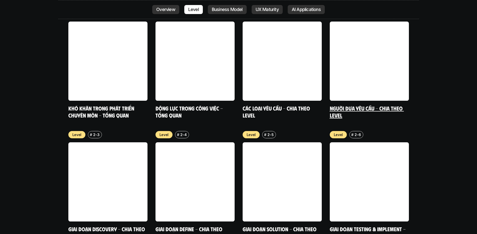
scroll to position [1754, 0]
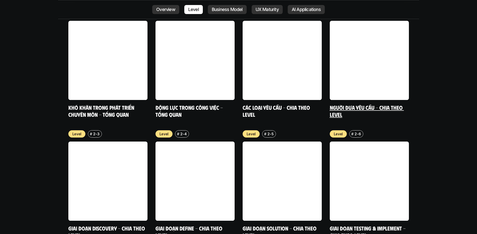
click at [382, 43] on link at bounding box center [369, 60] width 79 height 79
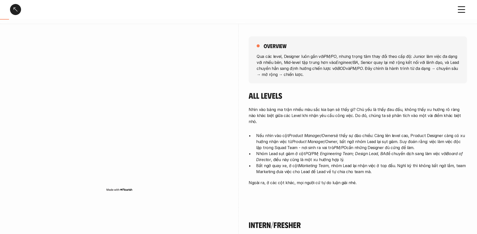
scroll to position [54, 0]
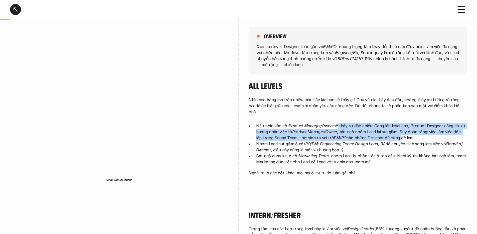
drag, startPoint x: 337, startPoint y: 120, endPoint x: 391, endPoint y: 133, distance: 55.9
click at [391, 133] on p "Nếu nhìn vào cột Product Manager/Owner sẽ thấy sự đảo chiều: Càng lên level cao…" at bounding box center [361, 132] width 211 height 18
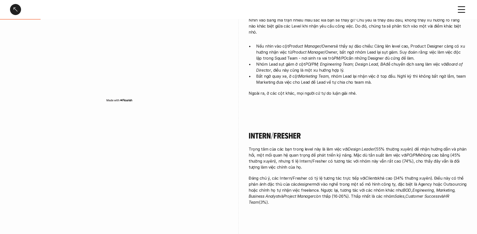
scroll to position [94, 0]
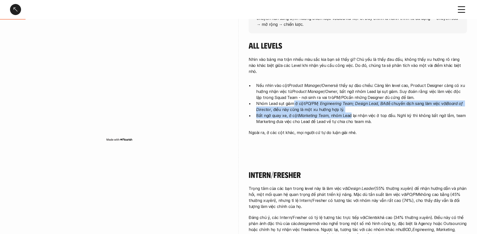
drag, startPoint x: 298, startPoint y: 96, endPoint x: 350, endPoint y: 110, distance: 54.2
click at [350, 110] on ul "Nếu nhìn vào cột Product Manager/Owner sẽ thấy sự đảo chiều: Càng lên level cao…" at bounding box center [358, 103] width 218 height 42
click at [350, 112] on p "Bất ngờ quay xe, ở cột Marketing Team , nhóm Lead lại nhận việc ở top đầu. Nghĩ…" at bounding box center [361, 118] width 211 height 12
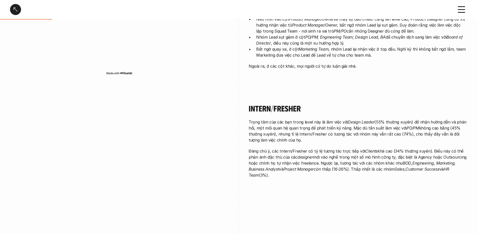
scroll to position [161, 0]
drag, startPoint x: 282, startPoint y: 134, endPoint x: 337, endPoint y: 139, distance: 55.3
click at [337, 139] on p "Trọng tâm của các bạn trong level này là làm việc với Design Leader (55% thường…" at bounding box center [358, 131] width 218 height 24
drag, startPoint x: 322, startPoint y: 134, endPoint x: 357, endPoint y: 135, distance: 35.1
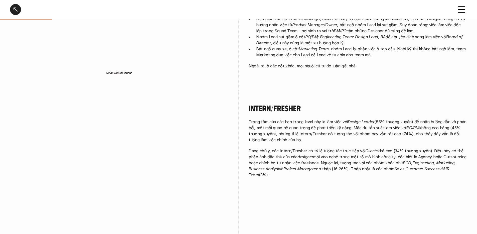
click at [324, 134] on p "Trọng tâm của các bạn trong level này là làm việc với Design Leader (55% thường…" at bounding box center [358, 131] width 218 height 24
click at [356, 135] on p "Trọng tâm của các bạn trong level này là làm việc với Design Leader (55% thường…" at bounding box center [358, 131] width 218 height 24
drag, startPoint x: 322, startPoint y: 131, endPoint x: 418, endPoint y: 138, distance: 96.1
click at [418, 138] on p "Trọng tâm của các bạn trong level này là làm việc với Design Leader (55% thường…" at bounding box center [358, 131] width 218 height 24
click at [323, 143] on div "Trọng tâm của các bạn trong level này là làm việc với Design Leader (55% thường…" at bounding box center [358, 148] width 218 height 59
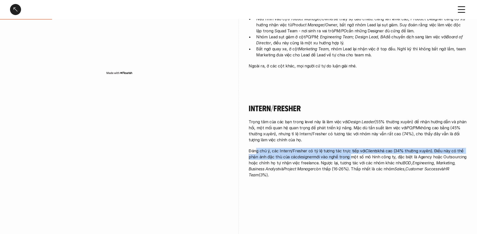
drag, startPoint x: 256, startPoint y: 150, endPoint x: 348, endPoint y: 155, distance: 92.0
click at [348, 155] on p "Đáng chú ý, các Intern/Fresher có tỷ lệ tương tác trực tiếp với Clients khá cao…" at bounding box center [358, 163] width 218 height 30
click at [333, 155] on p "Đáng chú ý, các Intern/Fresher có tỷ lệ tương tác trực tiếp với Clients khá cao…" at bounding box center [358, 163] width 218 height 30
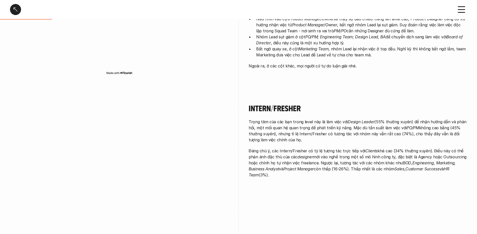
drag, startPoint x: 307, startPoint y: 150, endPoint x: 410, endPoint y: 163, distance: 103.8
click at [410, 163] on p "Đáng chú ý, các Intern/Fresher có tỷ lệ tương tác trực tiếp với Clients khá cao…" at bounding box center [358, 163] width 218 height 30
click at [351, 158] on p "Đáng chú ý, các Intern/Fresher có tỷ lệ tương tác trực tiếp với Clients khá cao…" at bounding box center [358, 163] width 218 height 30
drag, startPoint x: 242, startPoint y: 155, endPoint x: 409, endPoint y: 171, distance: 167.0
click at [409, 171] on div "Intern/Fresher Trọng tâm của các bạn trong level này là làm việc với Design Lea…" at bounding box center [238, 182] width 457 height 183
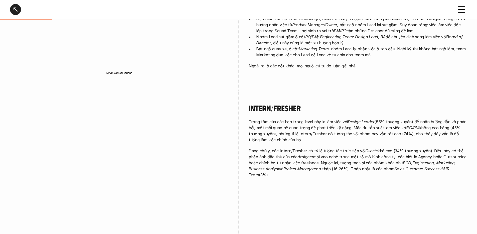
click at [374, 168] on p "Đáng chú ý, các Intern/Fresher có tỷ lệ tương tác trực tiếp với Clients khá cao…" at bounding box center [358, 163] width 218 height 30
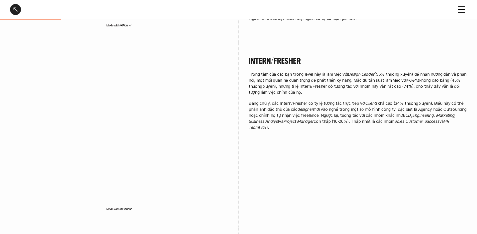
scroll to position [46, 0]
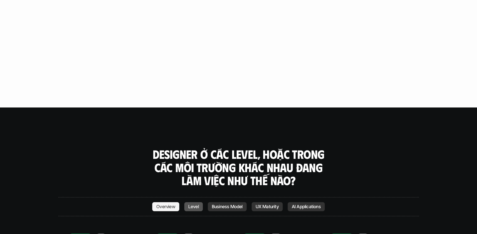
scroll to position [1711, 0]
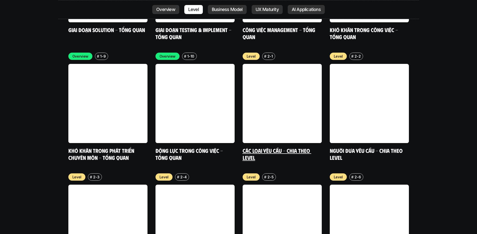
click at [287, 147] on h5 "Các loại yêu cầu - Chia theo level" at bounding box center [282, 154] width 79 height 14
click at [301, 107] on link at bounding box center [282, 103] width 79 height 79
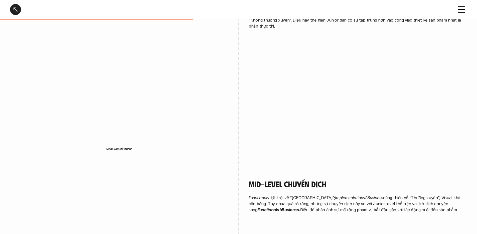
scroll to position [571, 0]
